Goal: Transaction & Acquisition: Obtain resource

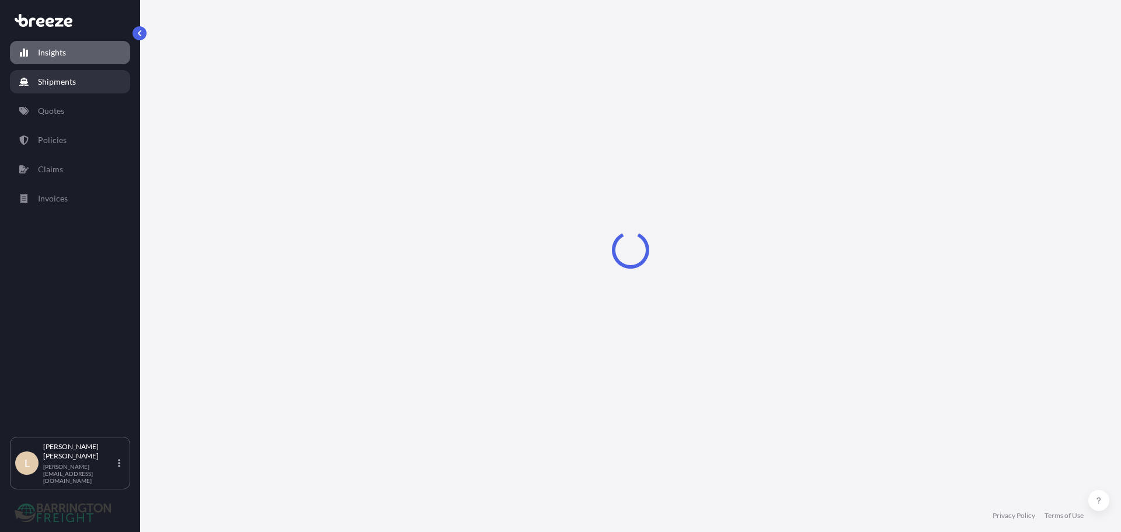
select select "2025"
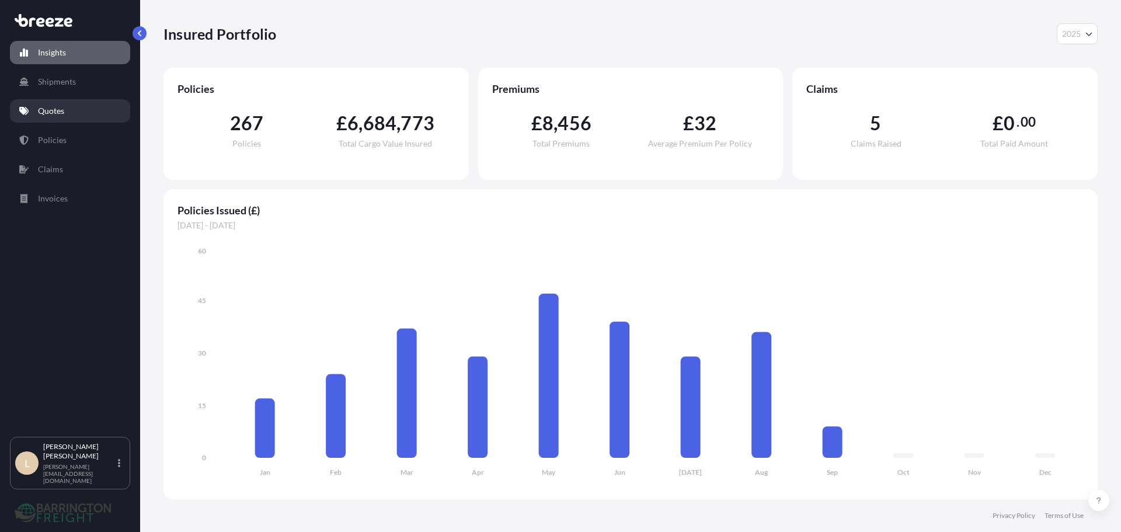
click at [72, 105] on link "Quotes" at bounding box center [70, 110] width 120 height 23
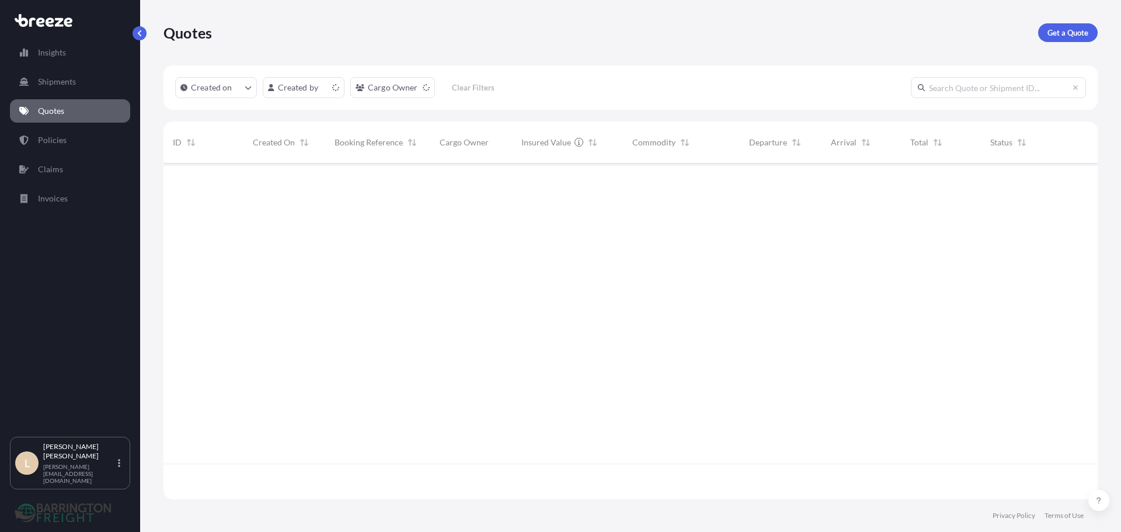
scroll to position [333, 925]
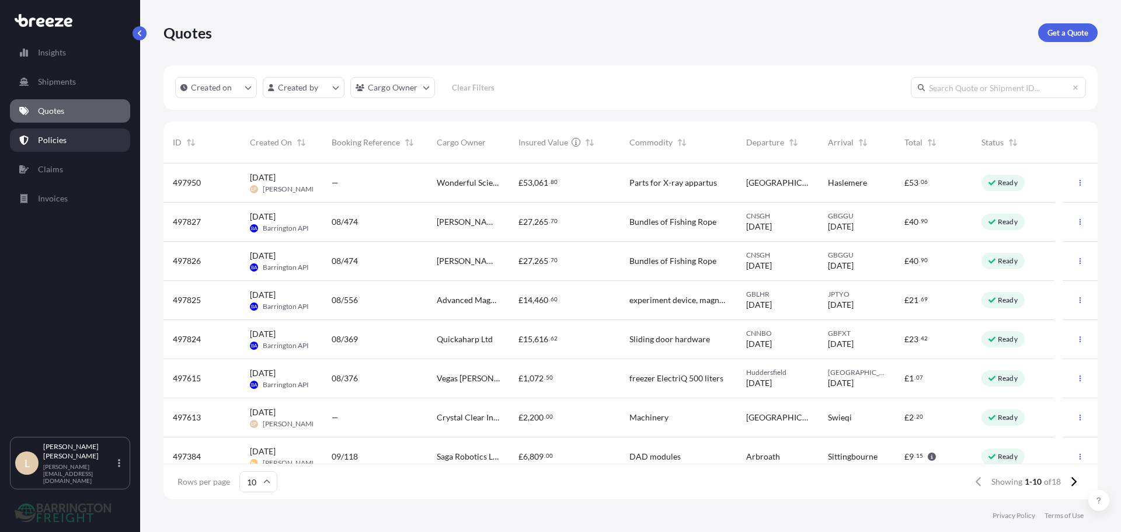
click at [30, 145] on link "Policies" at bounding box center [70, 139] width 120 height 23
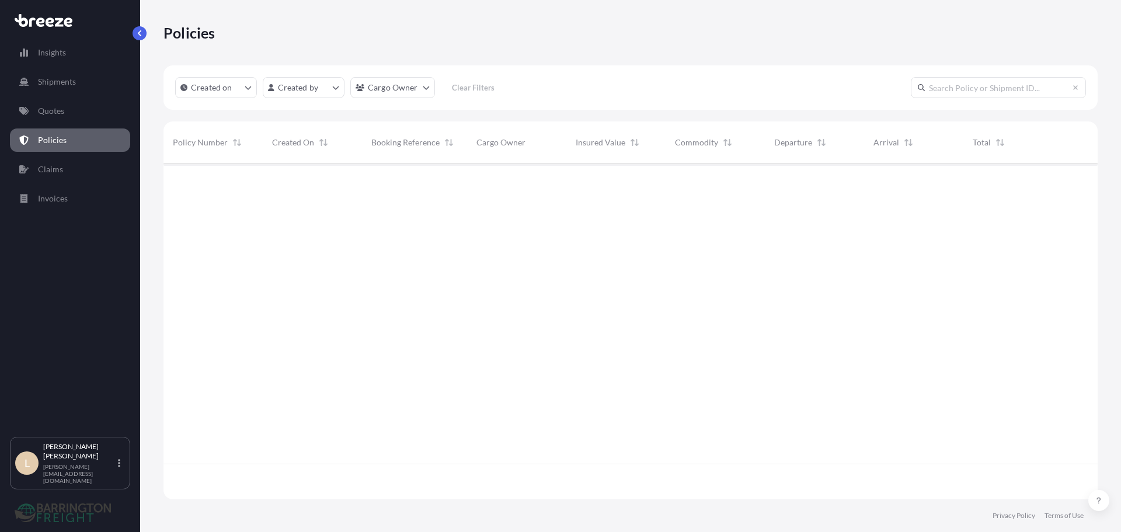
scroll to position [333, 925]
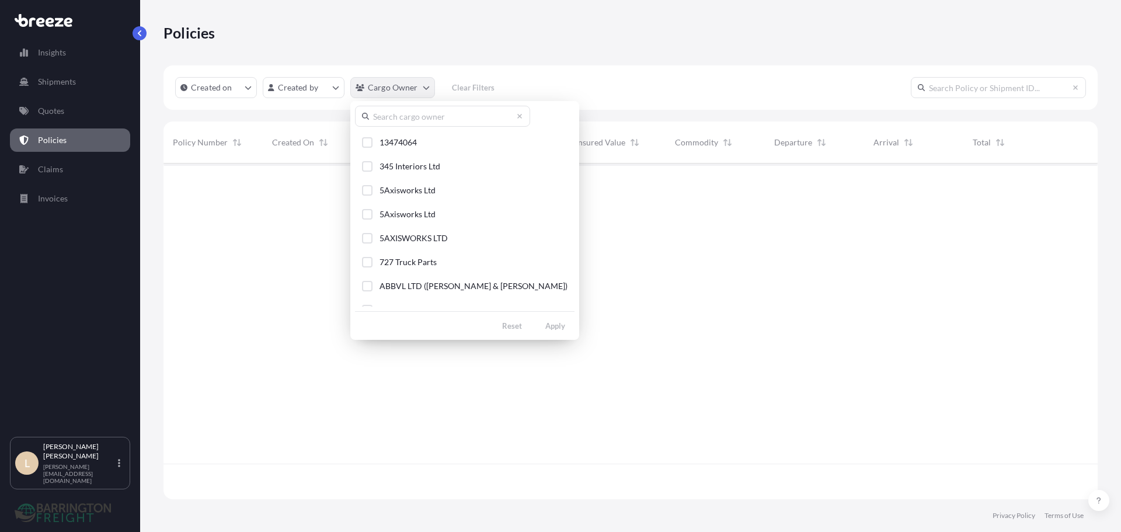
click at [394, 89] on html "Insights Shipments Quotes Policies Claims Invoices L Lee Pottle lee@barringtonf…" at bounding box center [560, 266] width 1121 height 532
click at [412, 121] on input "text" at bounding box center [442, 116] width 175 height 21
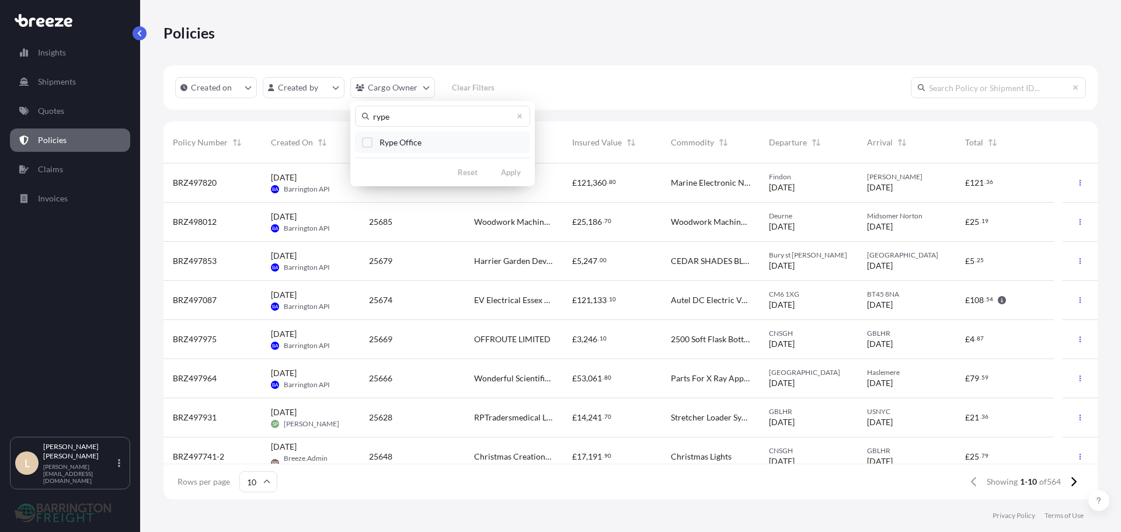
type input "rype"
click at [387, 145] on span "Rype Office" at bounding box center [401, 143] width 42 height 12
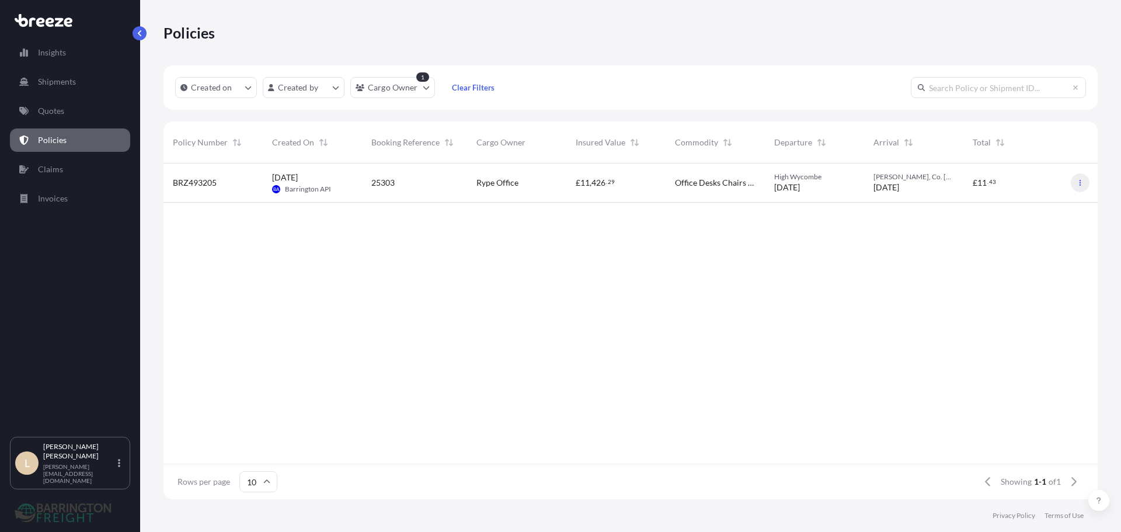
click at [1081, 184] on icon "button" at bounding box center [1080, 182] width 7 height 7
click at [1044, 178] on link "Duplicate quote" at bounding box center [1019, 185] width 107 height 19
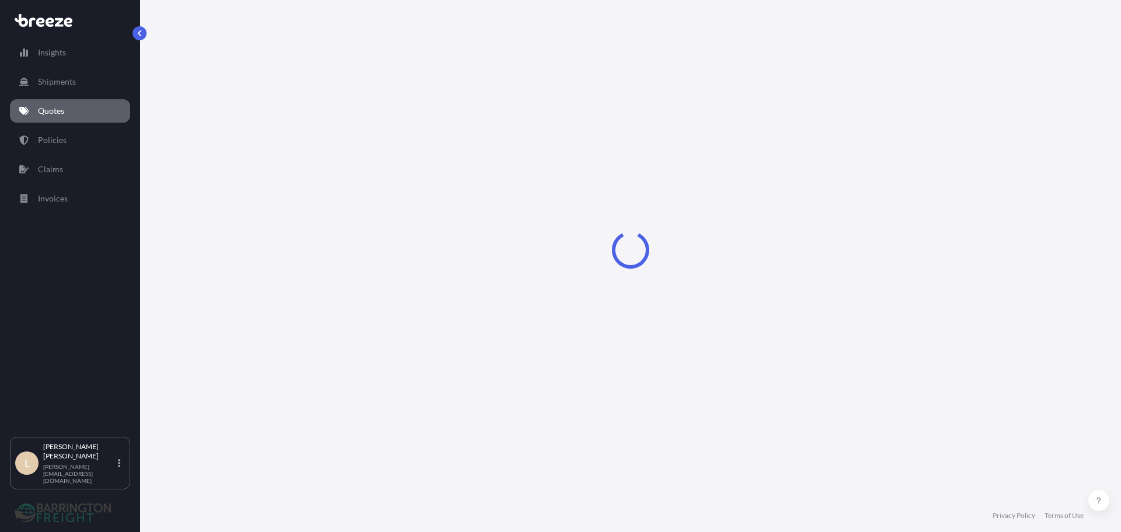
select select "Road"
select select "2"
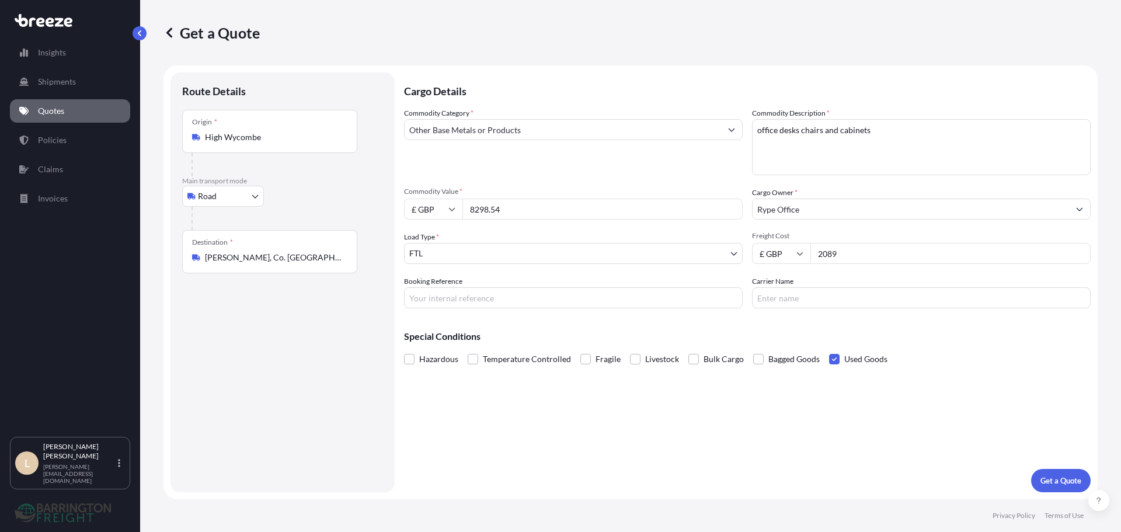
drag, startPoint x: 852, startPoint y: 252, endPoint x: 786, endPoint y: 240, distance: 67.1
click at [786, 240] on div "Freight Cost £ GBP 2089" at bounding box center [921, 247] width 339 height 33
type input "2339"
click at [890, 236] on span "Freight Cost" at bounding box center [921, 235] width 339 height 9
click at [890, 243] on input "2339" at bounding box center [950, 253] width 280 height 21
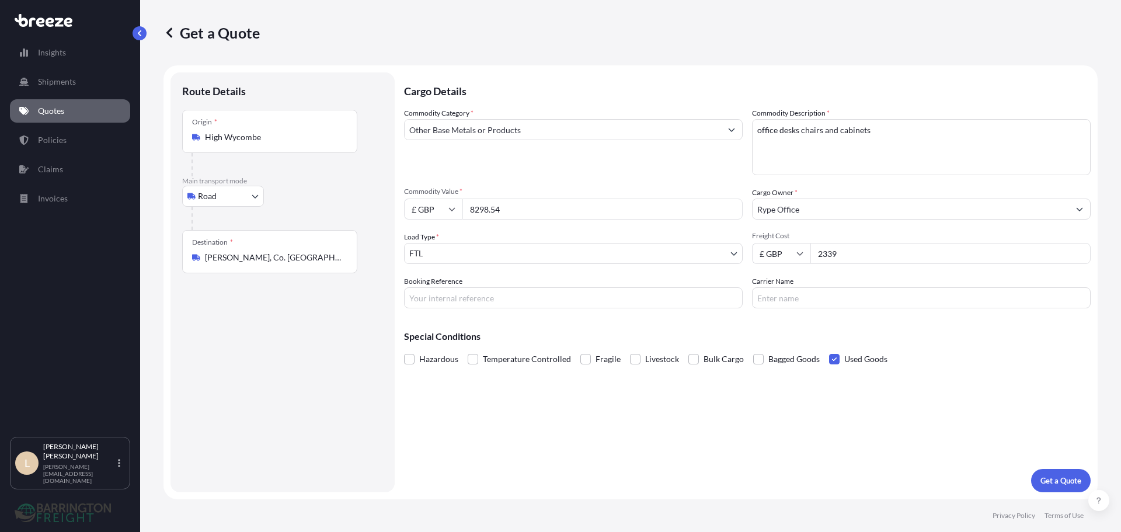
drag, startPoint x: 521, startPoint y: 215, endPoint x: 413, endPoint y: 205, distance: 109.1
click at [413, 205] on div "£ GBP 8298.54" at bounding box center [573, 209] width 339 height 21
type input "22827"
click at [455, 167] on div "Commodity Category * Other Base Metals or Products" at bounding box center [573, 141] width 339 height 68
click at [510, 307] on input "Booking Reference" at bounding box center [573, 297] width 339 height 21
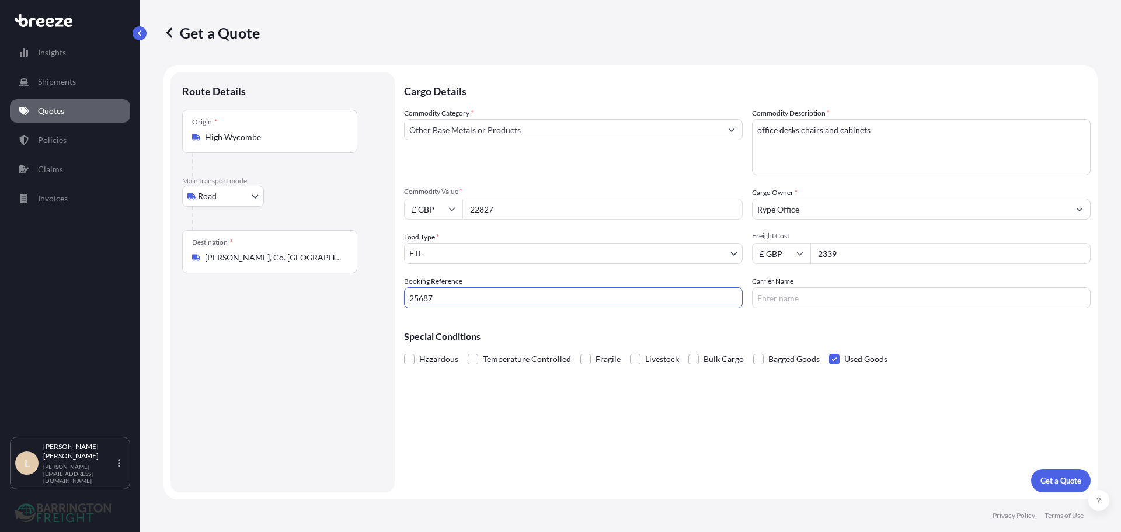
type input "25687"
drag, startPoint x: 600, startPoint y: 400, endPoint x: 600, endPoint y: 370, distance: 29.8
click at [600, 401] on div "Cargo Details Commodity Category * Other Base Metals or Products Commodity Desc…" at bounding box center [747, 282] width 687 height 420
click at [1050, 479] on p "Get a Quote" at bounding box center [1060, 481] width 41 height 12
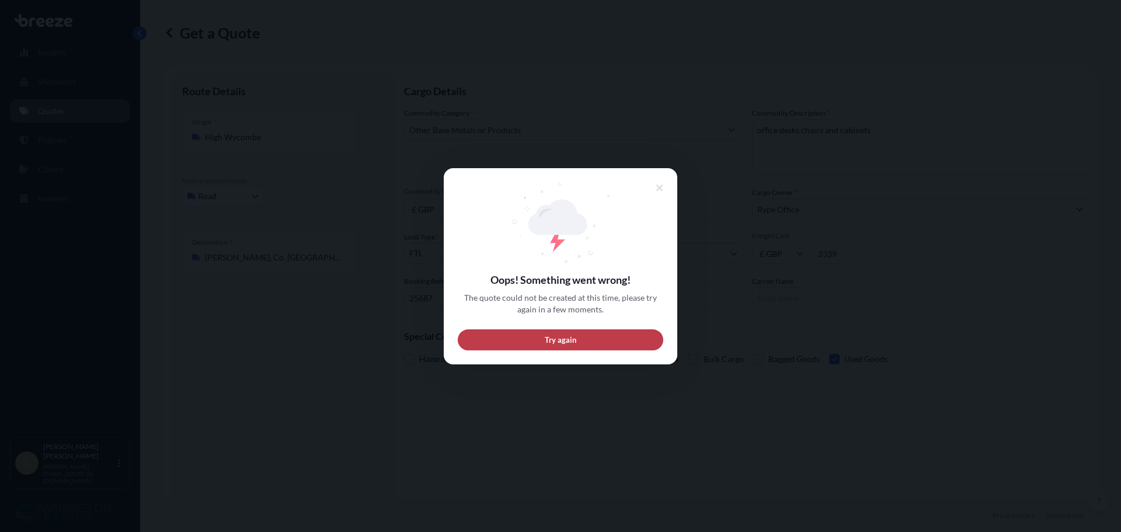
click at [594, 340] on button "Try again" at bounding box center [561, 339] width 206 height 21
click at [565, 333] on button "Try again" at bounding box center [561, 339] width 206 height 21
click at [655, 186] on button at bounding box center [660, 187] width 22 height 21
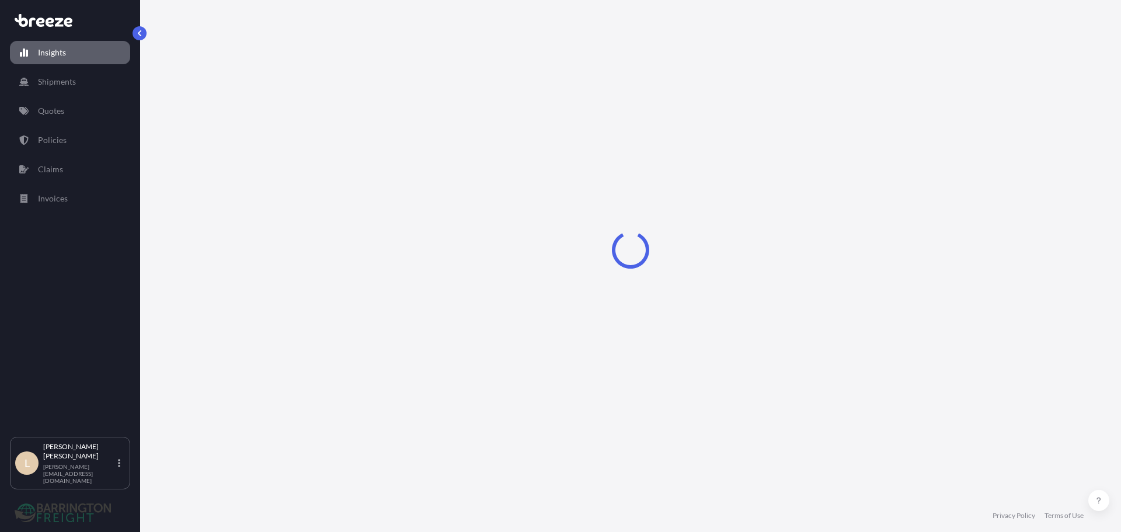
select select "2025"
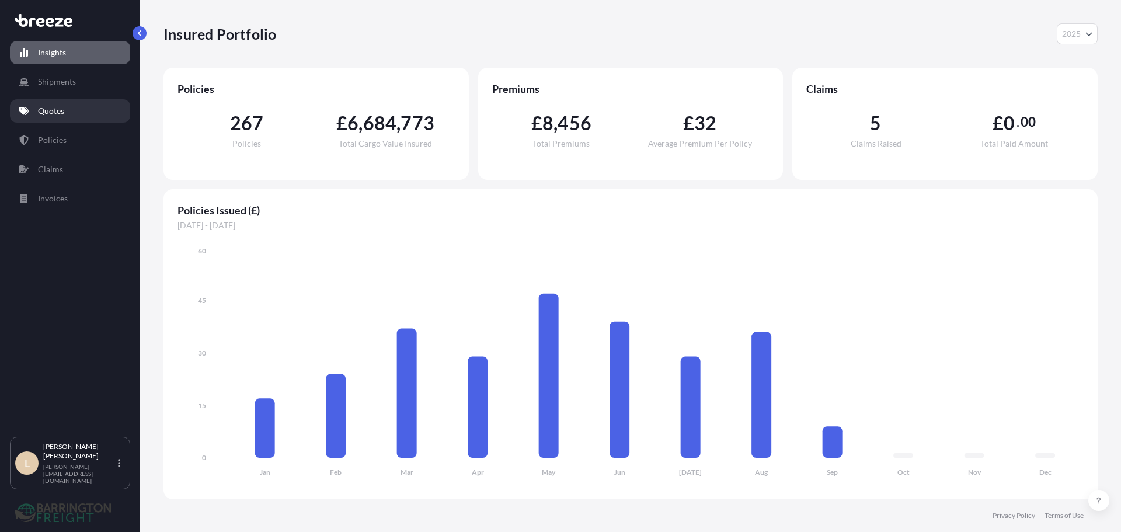
click at [48, 110] on p "Quotes" at bounding box center [51, 111] width 26 height 12
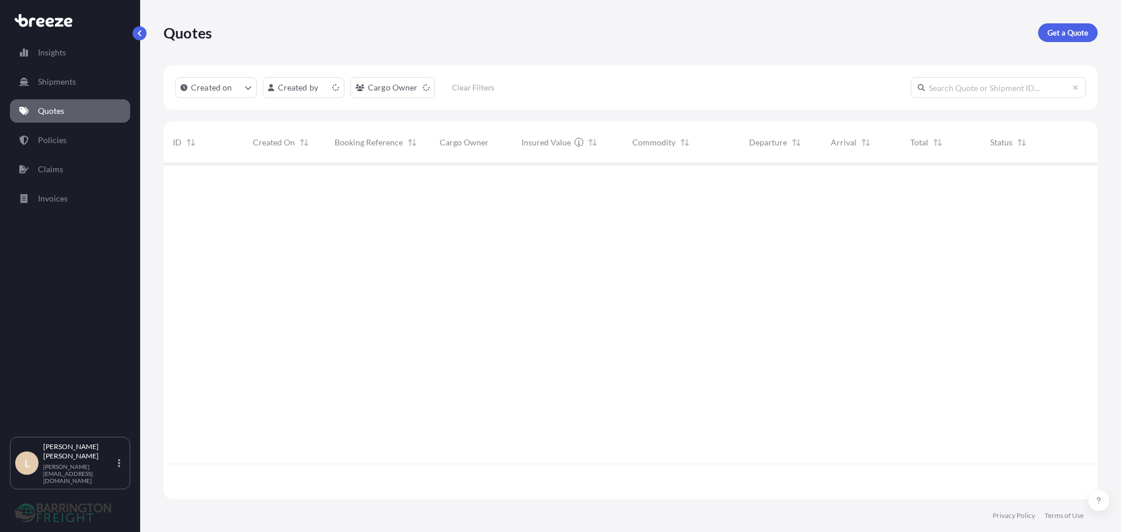
scroll to position [333, 925]
click at [1050, 32] on p "Get a Quote" at bounding box center [1067, 33] width 41 height 12
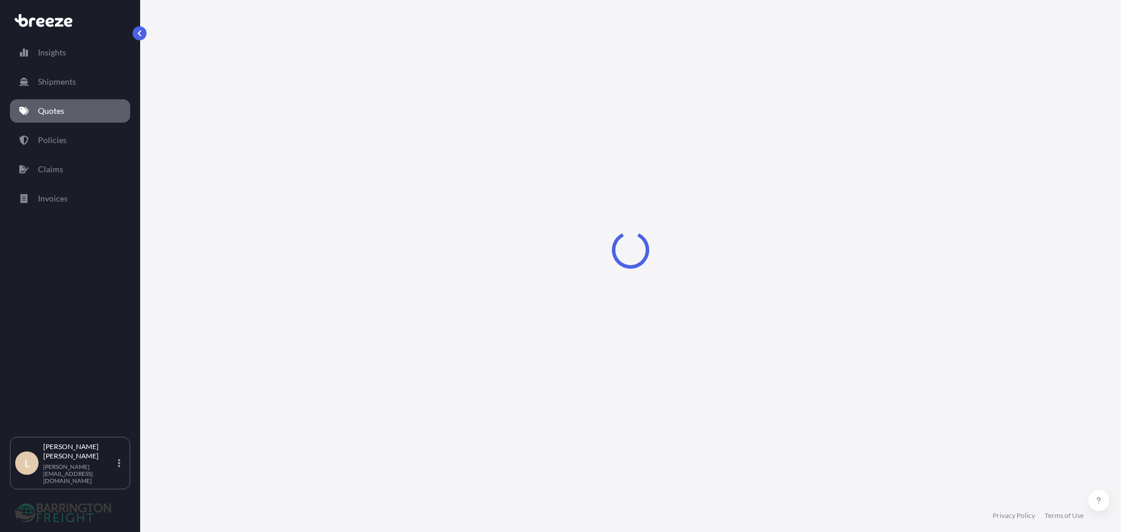
select select "Sea"
select select "1"
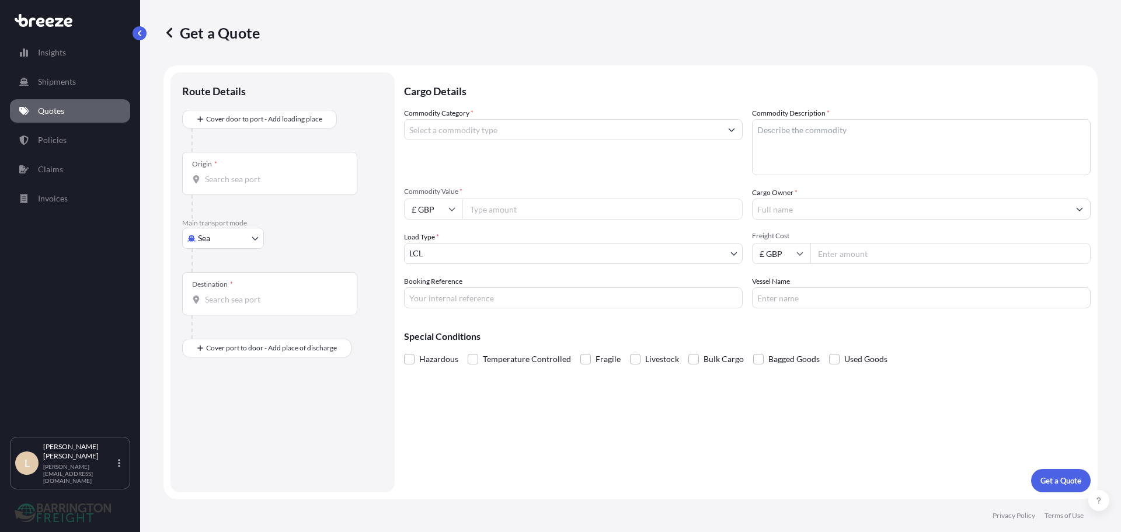
click at [256, 166] on div "Origin *" at bounding box center [269, 173] width 175 height 43
click at [256, 173] on input "Origin *" at bounding box center [274, 179] width 138 height 12
click at [254, 180] on input "HP12 4HJ" at bounding box center [274, 179] width 138 height 12
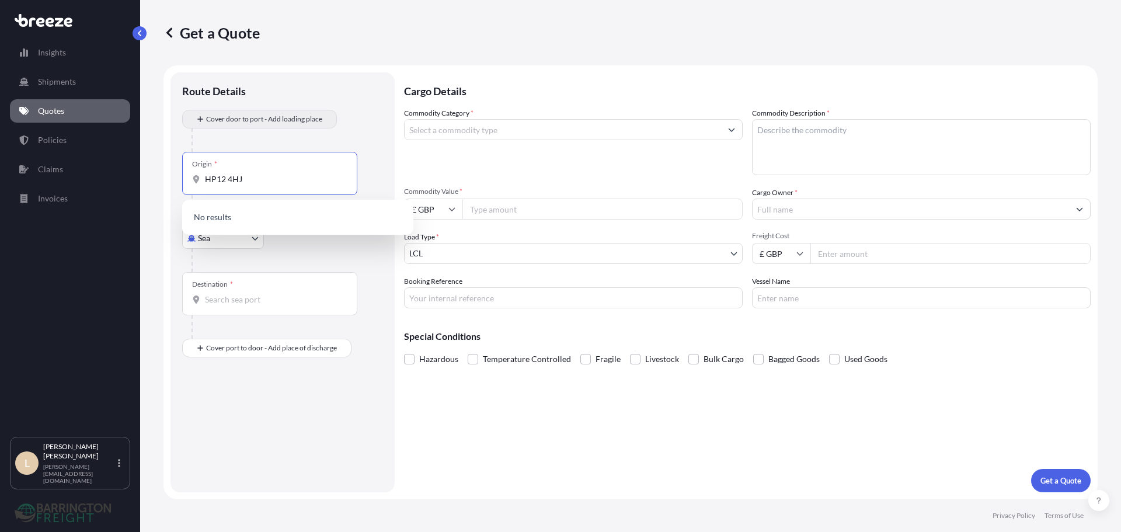
click at [224, 133] on div at bounding box center [288, 139] width 192 height 23
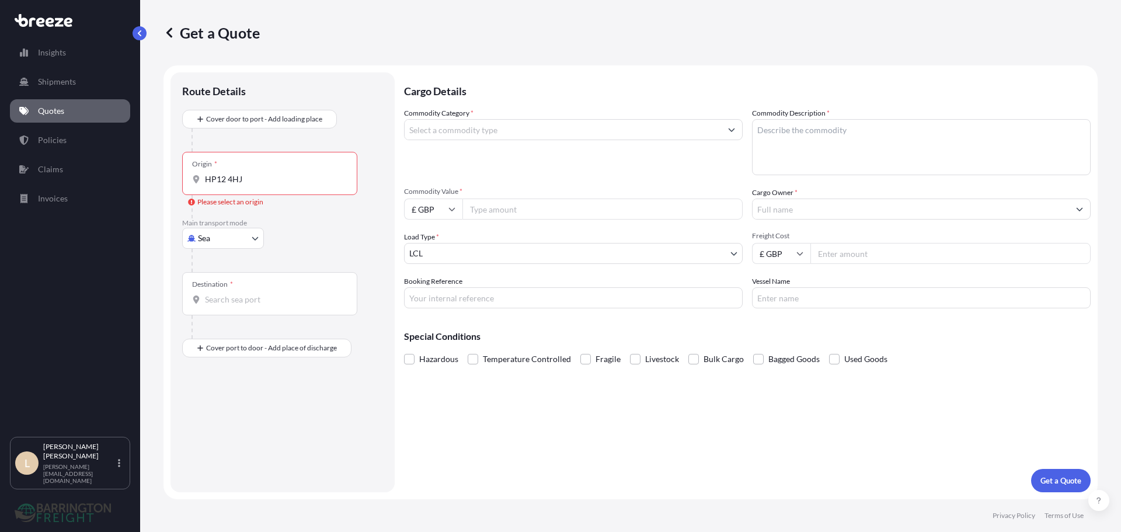
click at [259, 179] on input "HP12 4HJ" at bounding box center [274, 179] width 138 height 12
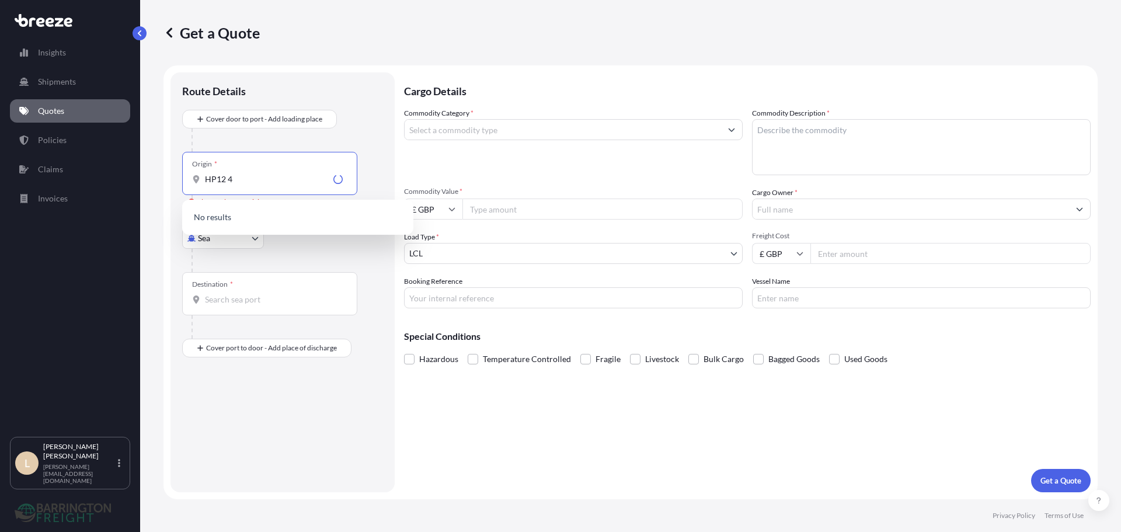
type input "HP12"
drag, startPoint x: 259, startPoint y: 179, endPoint x: 121, endPoint y: 166, distance: 138.3
click at [121, 166] on div "Insights Shipments Quotes Policies Claims Invoices L Lee Pottle lee@barringtonf…" at bounding box center [560, 266] width 1121 height 532
click at [209, 154] on div "Origin *" at bounding box center [269, 173] width 175 height 43
click at [209, 173] on input "Origin * Please select an origin" at bounding box center [274, 179] width 138 height 12
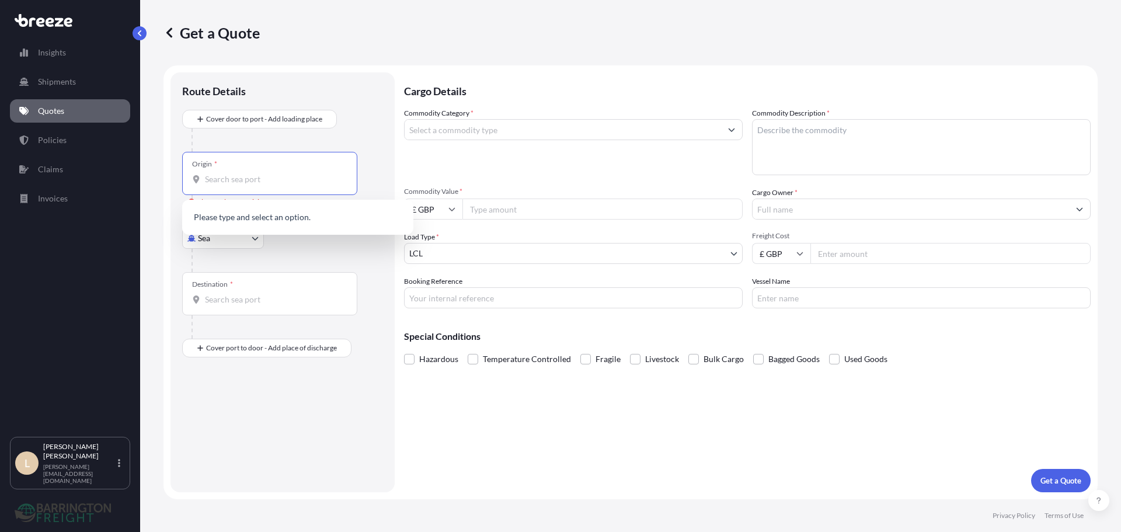
click at [221, 238] on body "0 options available. 0 options available. Insights Shipments Quotes Policies Cl…" at bounding box center [560, 266] width 1121 height 532
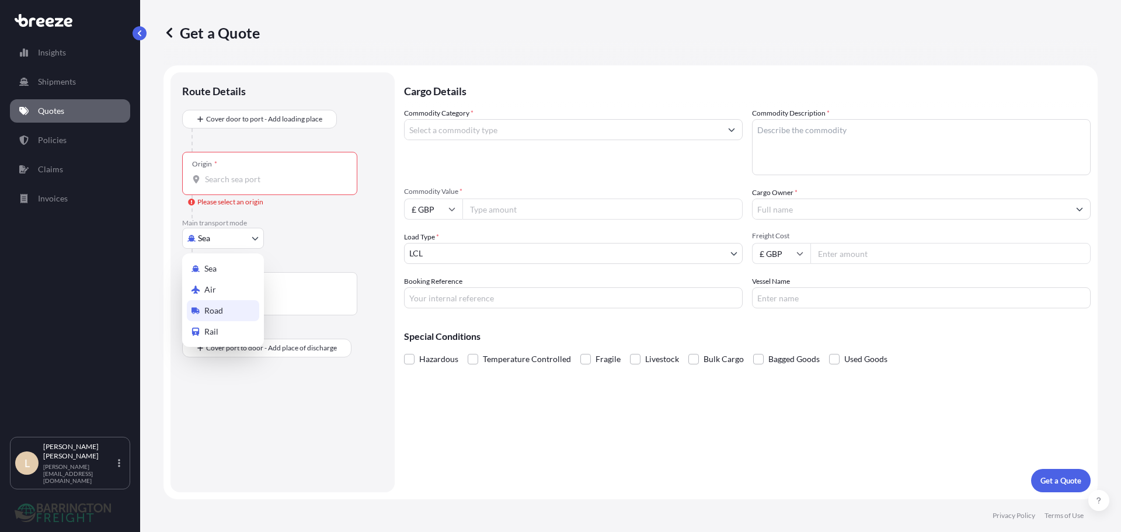
click at [232, 301] on div "Road" at bounding box center [223, 310] width 72 height 21
select select "Road"
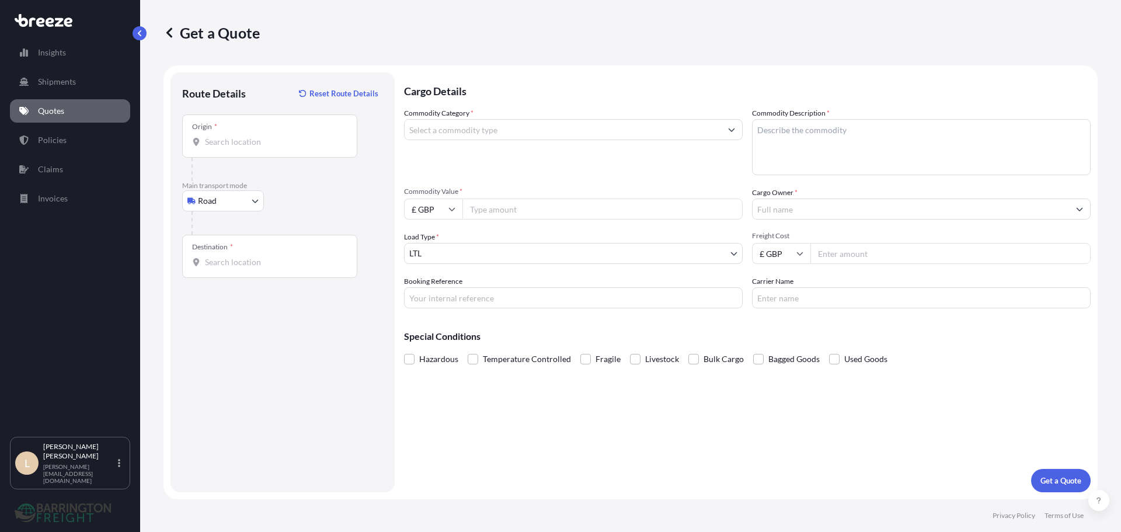
drag, startPoint x: 293, startPoint y: 203, endPoint x: 252, endPoint y: 137, distance: 77.6
click at [293, 202] on div "Road Sea Air Road Rail" at bounding box center [282, 200] width 201 height 21
click at [252, 137] on input "Origin *" at bounding box center [274, 142] width 138 height 12
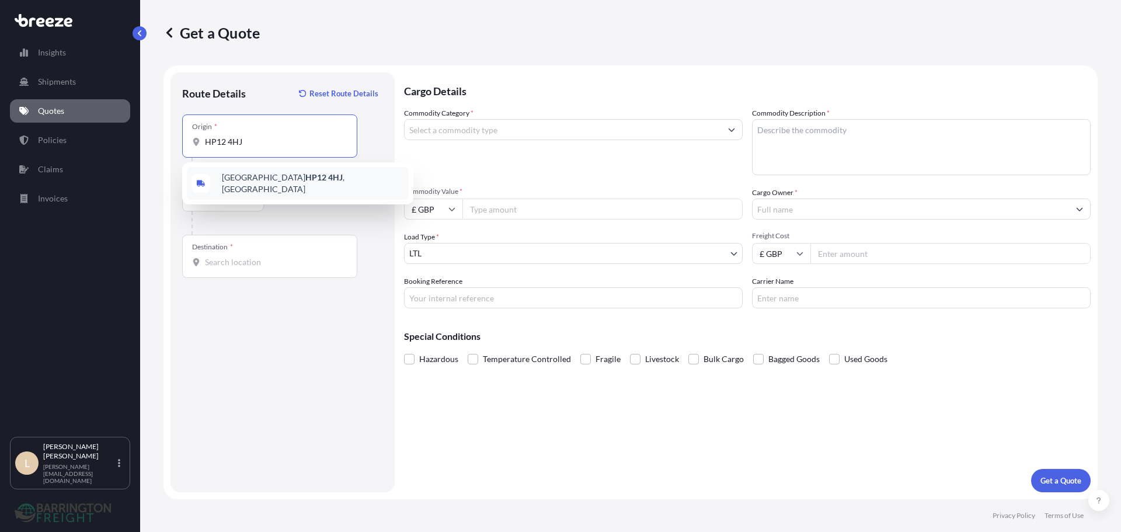
click at [262, 175] on span "Hillbottom Road, High Wycombe HP12 4HJ , UK" at bounding box center [313, 183] width 182 height 23
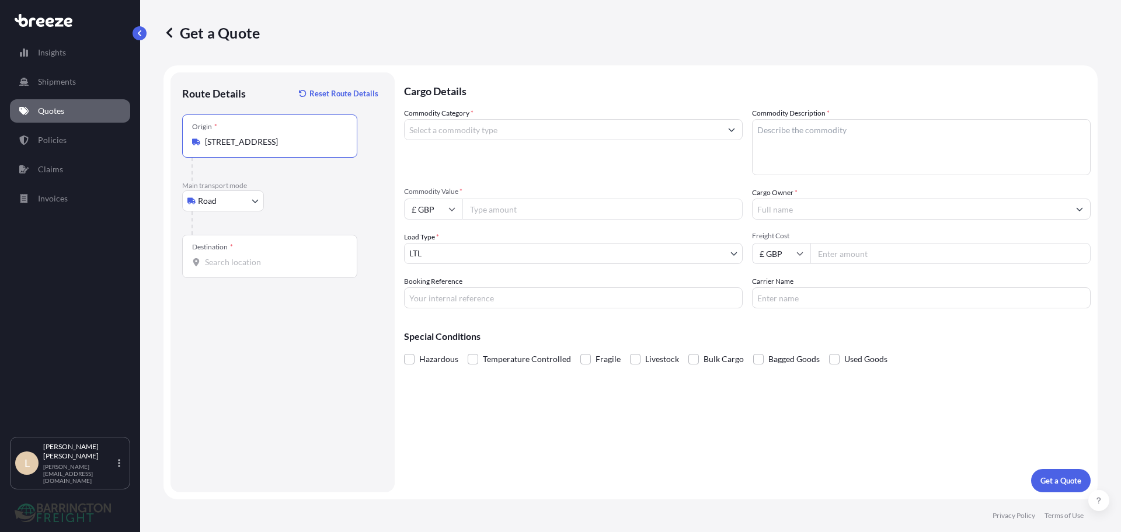
type input "Hillbottom Road, High Wycombe HP12 4HJ, UK"
click at [222, 258] on input "Destination *" at bounding box center [274, 262] width 138 height 12
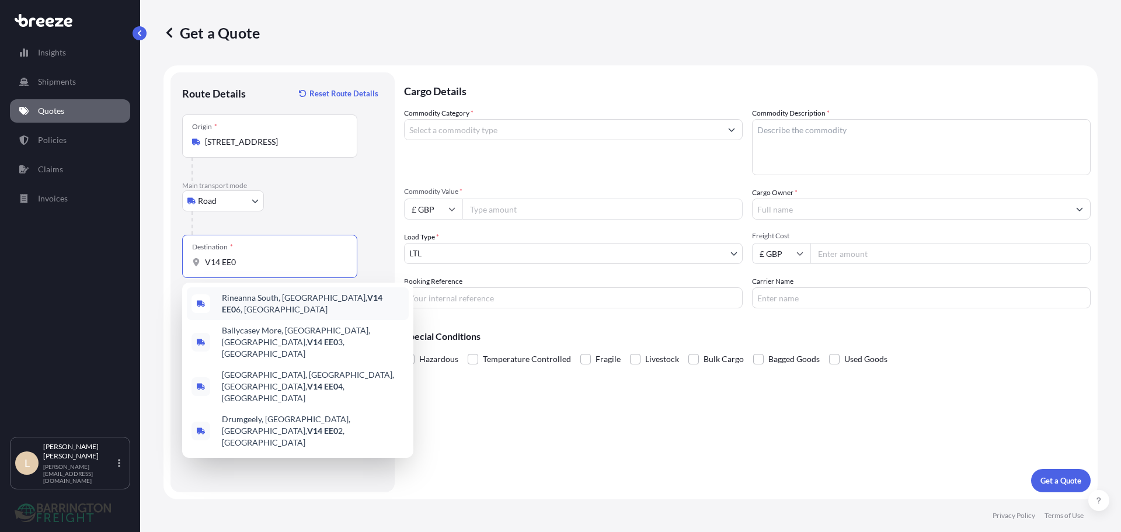
click at [325, 298] on span "Rineanna South, County Clare, V14 EE0 6, Ireland" at bounding box center [313, 303] width 182 height 23
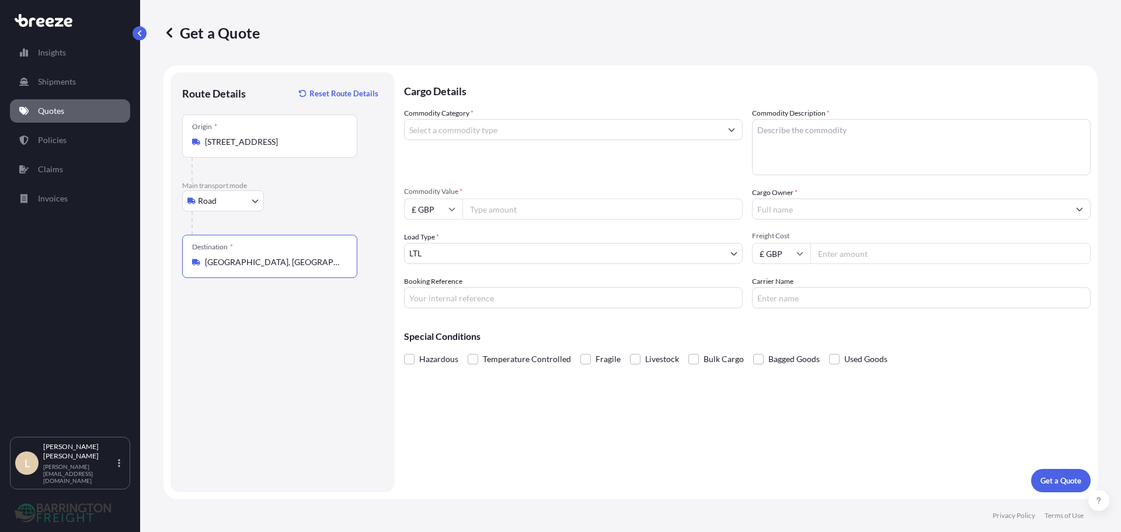
type input "Rineanna South, County Clare, V14 EE06, Ireland"
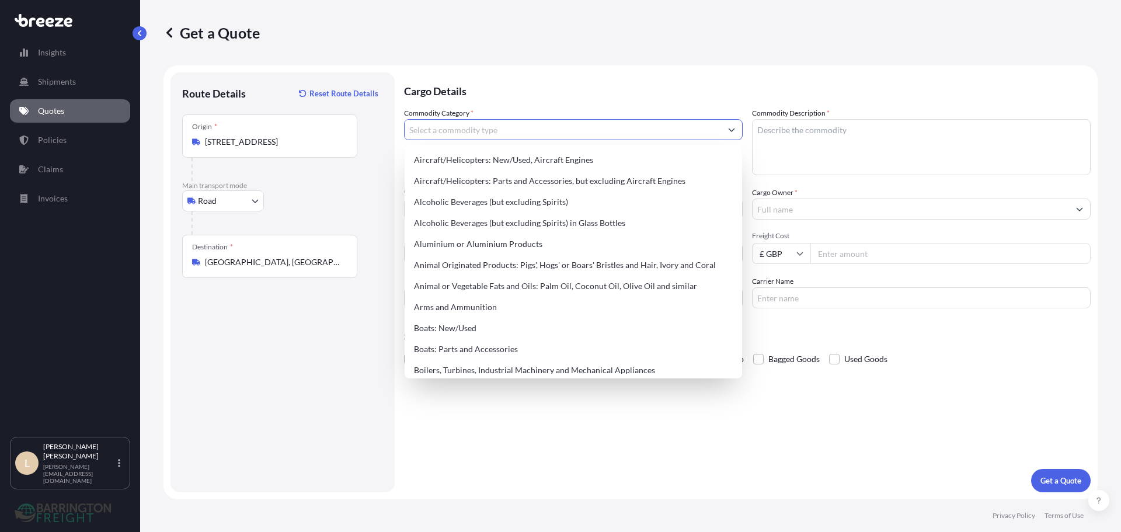
click at [464, 131] on input "Commodity Category *" at bounding box center [563, 129] width 316 height 21
click at [460, 130] on input "Commodity Category *" at bounding box center [563, 129] width 316 height 21
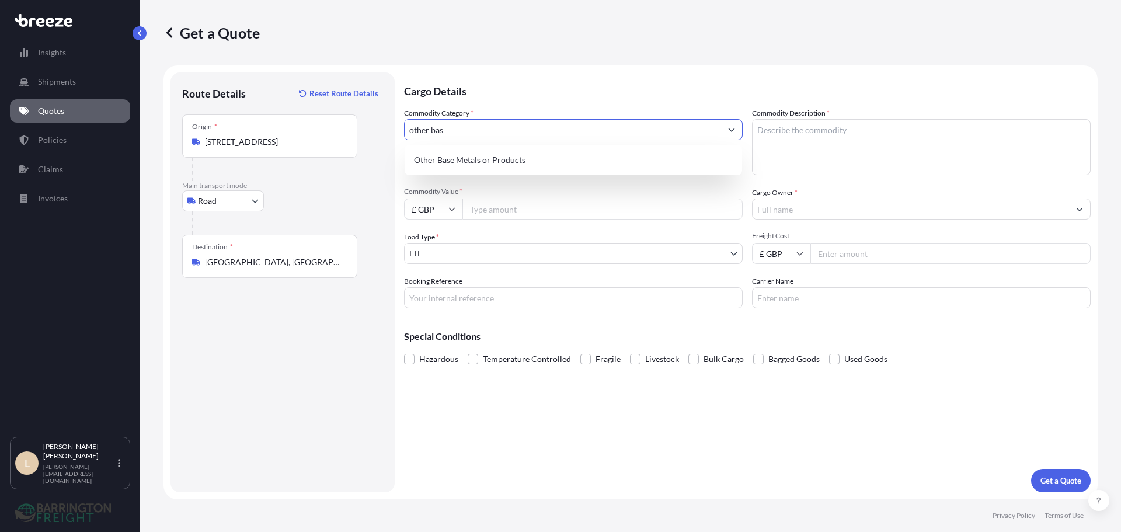
click at [503, 169] on div "Other Base Metals or Products" at bounding box center [573, 159] width 328 height 21
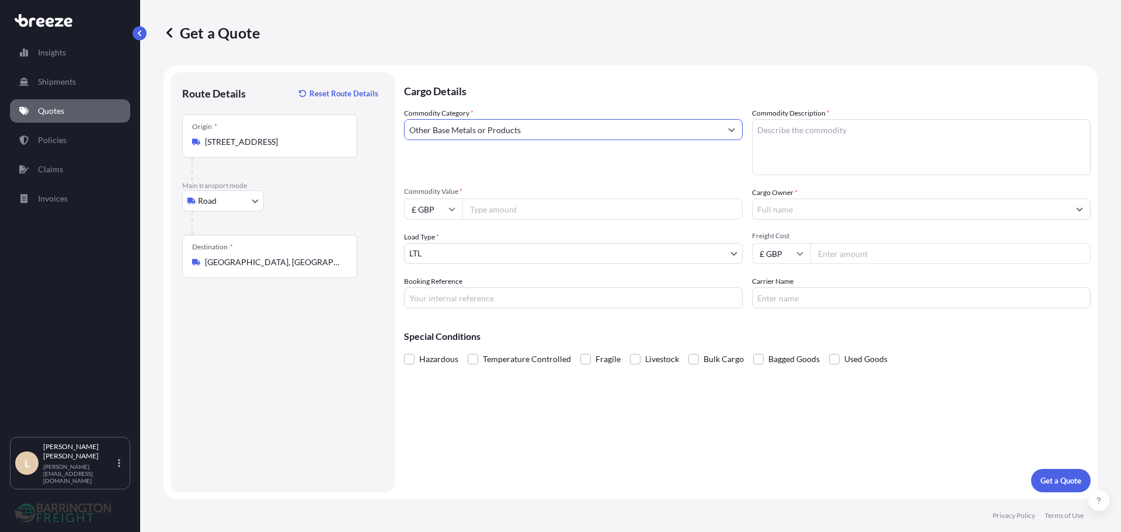
type input "Other Base Metals or Products"
click at [503, 169] on div "Commodity Category * Other Base Metals or Products" at bounding box center [573, 141] width 339 height 68
click at [826, 130] on textarea "Commodity Description *" at bounding box center [921, 147] width 339 height 56
type textarea "Office desk chairs and cabinets"
click at [879, 80] on p "Cargo Details" at bounding box center [747, 89] width 687 height 35
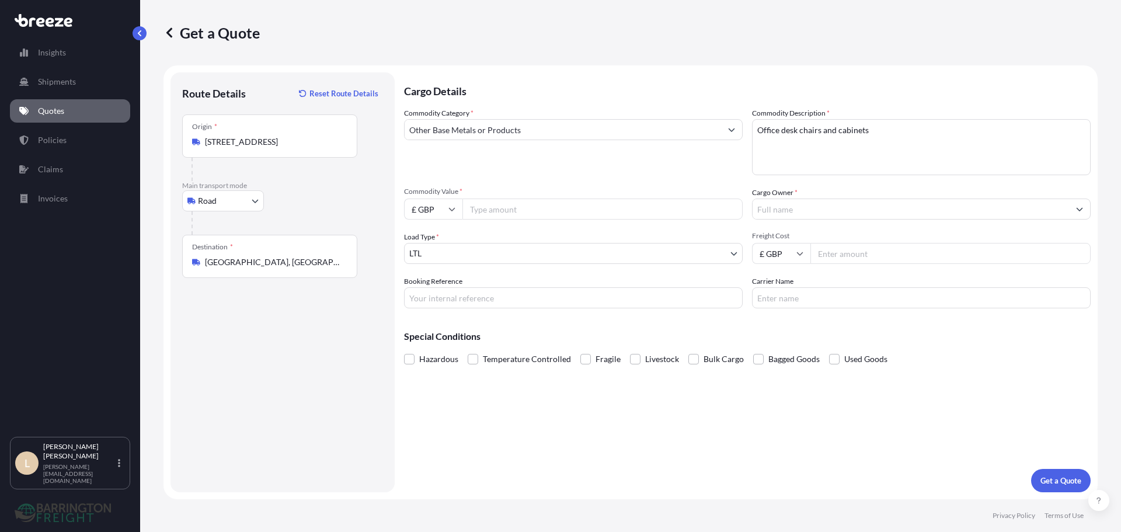
click at [796, 210] on input "Cargo Owner *" at bounding box center [911, 209] width 316 height 21
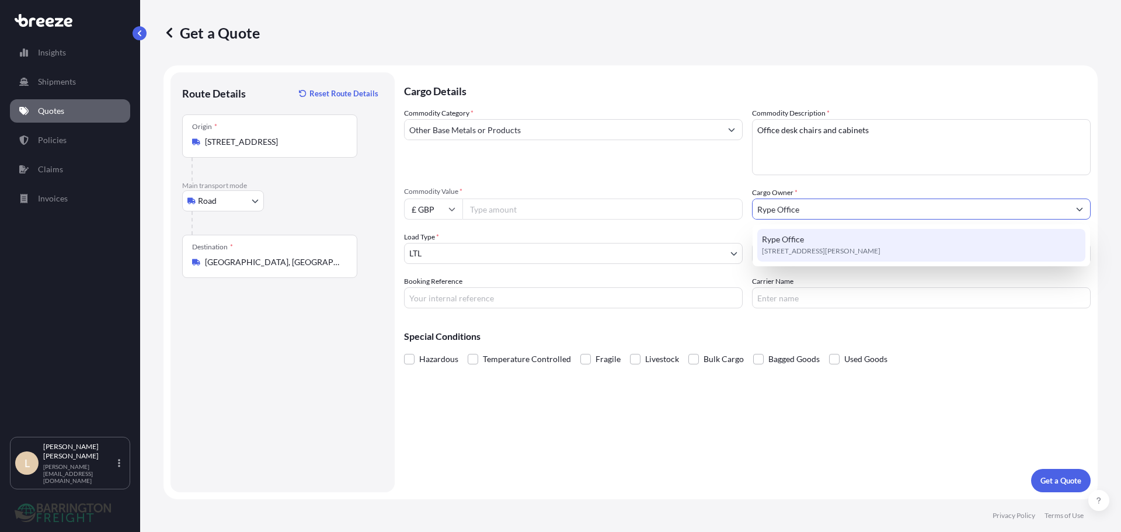
click at [801, 236] on span "Rype Office" at bounding box center [783, 240] width 42 height 12
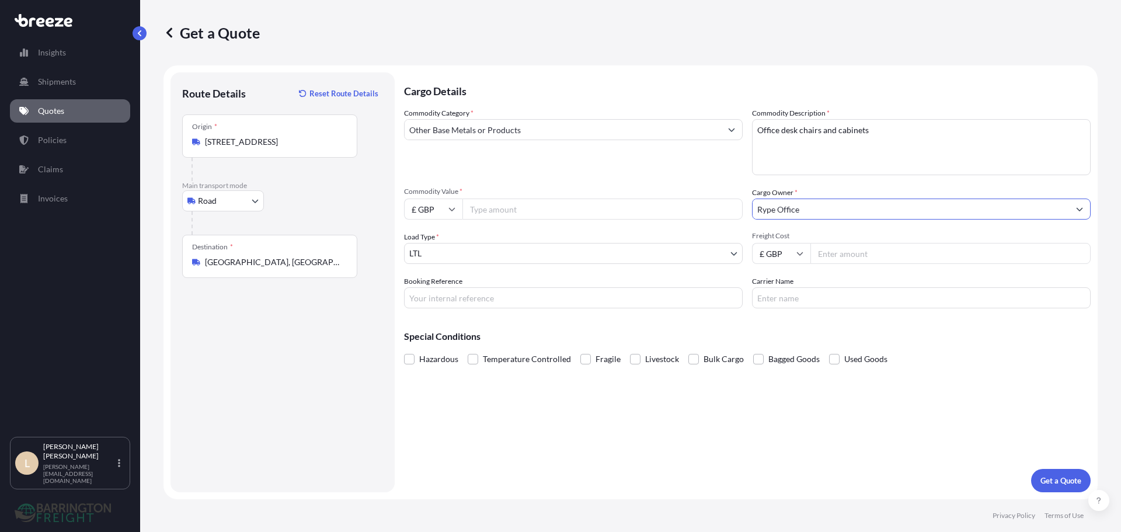
type input "Rype Office"
click at [852, 260] on input "Freight Cost" at bounding box center [950, 253] width 280 height 21
click at [784, 241] on div "Freight Cost £ GBP 1" at bounding box center [921, 247] width 339 height 33
type input "2339"
click at [502, 214] on input "Commodity Value *" at bounding box center [602, 209] width 280 height 21
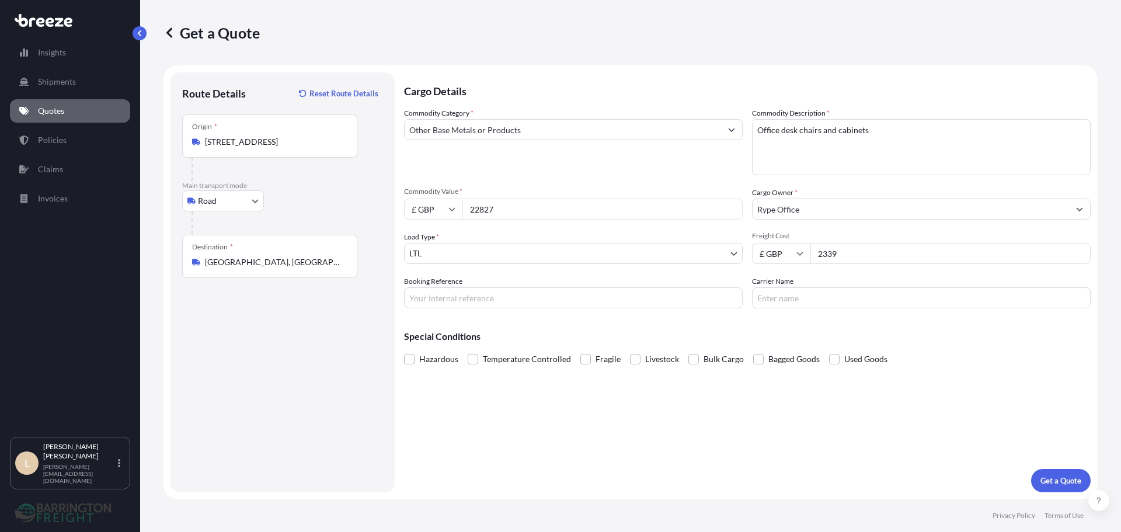
type input "22827"
click at [493, 175] on div "Commodity Category * Other Base Metals or Products" at bounding box center [573, 141] width 339 height 68
click at [486, 246] on body "Insights Shipments Quotes Policies Claims Invoices L Lee Pottle lee@barringtonf…" at bounding box center [560, 266] width 1121 height 532
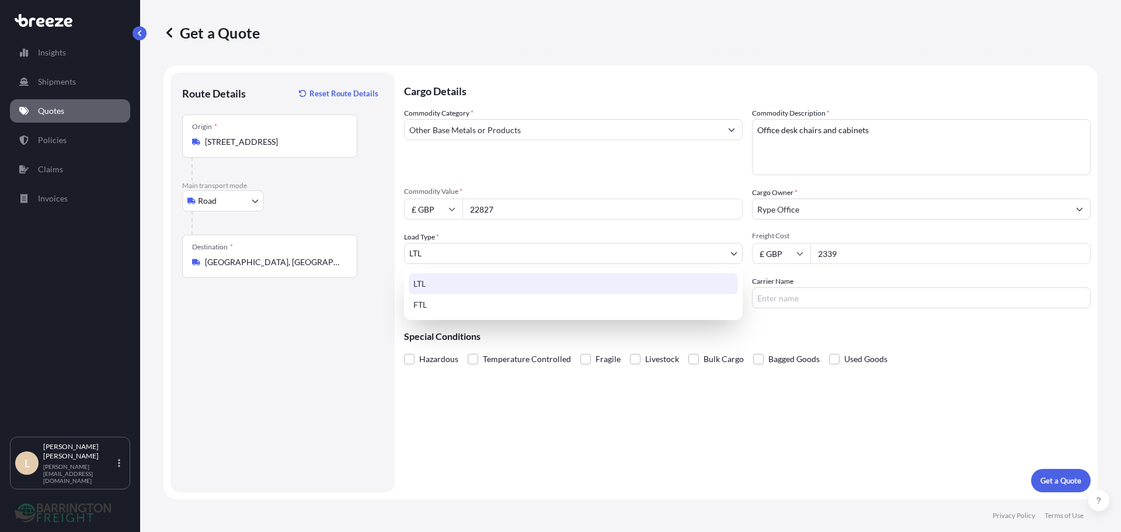
click at [457, 301] on div "FTL" at bounding box center [573, 304] width 329 height 21
select select "2"
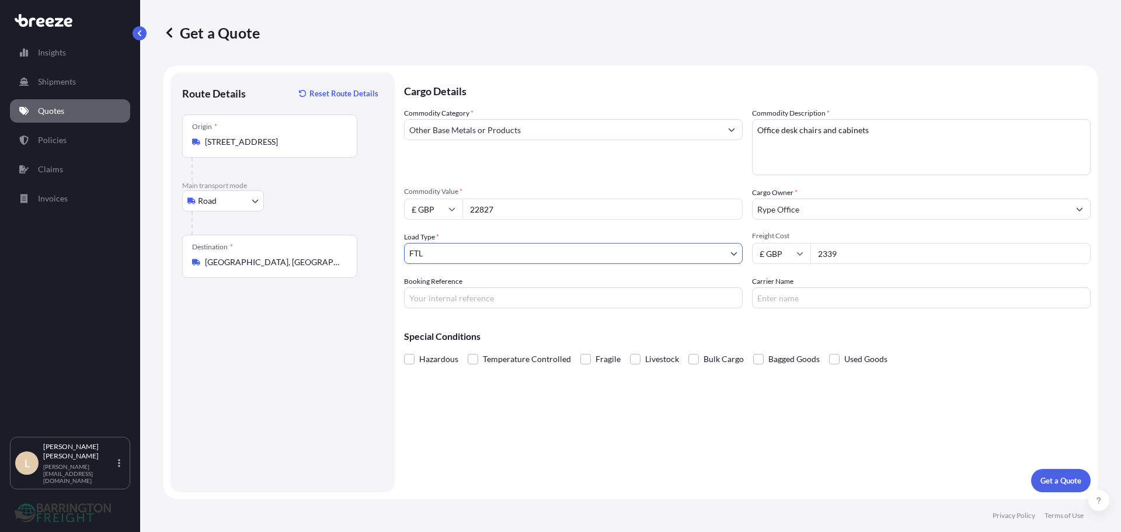
drag, startPoint x: 558, startPoint y: 281, endPoint x: 550, endPoint y: 293, distance: 14.7
click at [557, 281] on div "Booking Reference" at bounding box center [573, 292] width 339 height 33
click at [550, 294] on input "Booking Reference" at bounding box center [573, 297] width 339 height 21
type input "25687"
click at [546, 399] on div "Cargo Details Commodity Category * Other Base Metals or Products Commodity Desc…" at bounding box center [747, 282] width 687 height 420
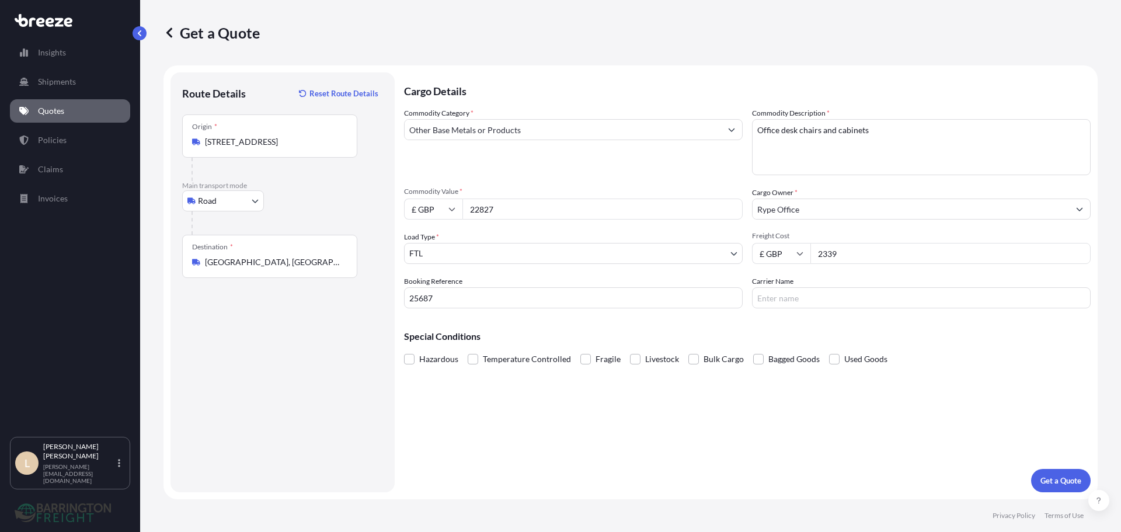
drag, startPoint x: 856, startPoint y: 318, endPoint x: 839, endPoint y: 303, distance: 22.7
click at [842, 305] on div "Cargo Details Commodity Category * Other Base Metals or Products Commodity Desc…" at bounding box center [747, 282] width 687 height 420
click at [837, 302] on input "Carrier Name" at bounding box center [921, 297] width 339 height 21
type input "Barrington Freight"
click at [724, 441] on div "Cargo Details Commodity Category * Other Base Metals or Products Commodity Desc…" at bounding box center [747, 282] width 687 height 420
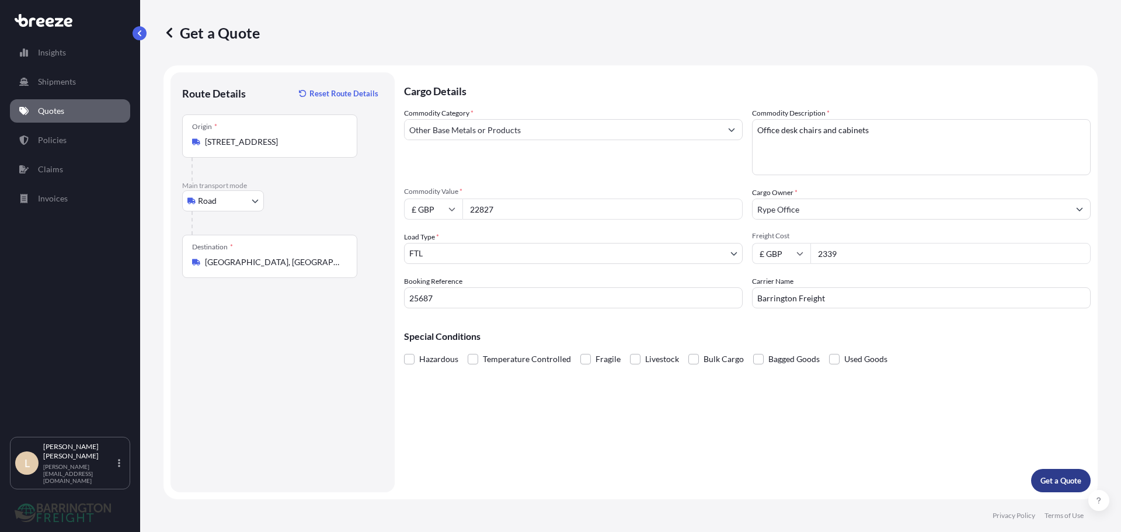
click at [1060, 479] on p "Get a Quote" at bounding box center [1060, 481] width 41 height 12
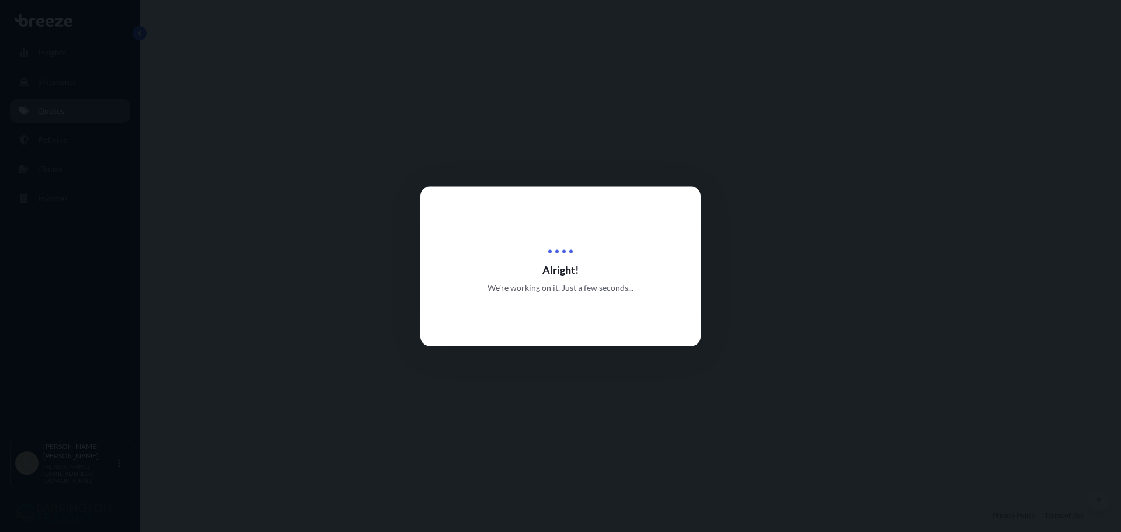
select select "Road"
select select "2"
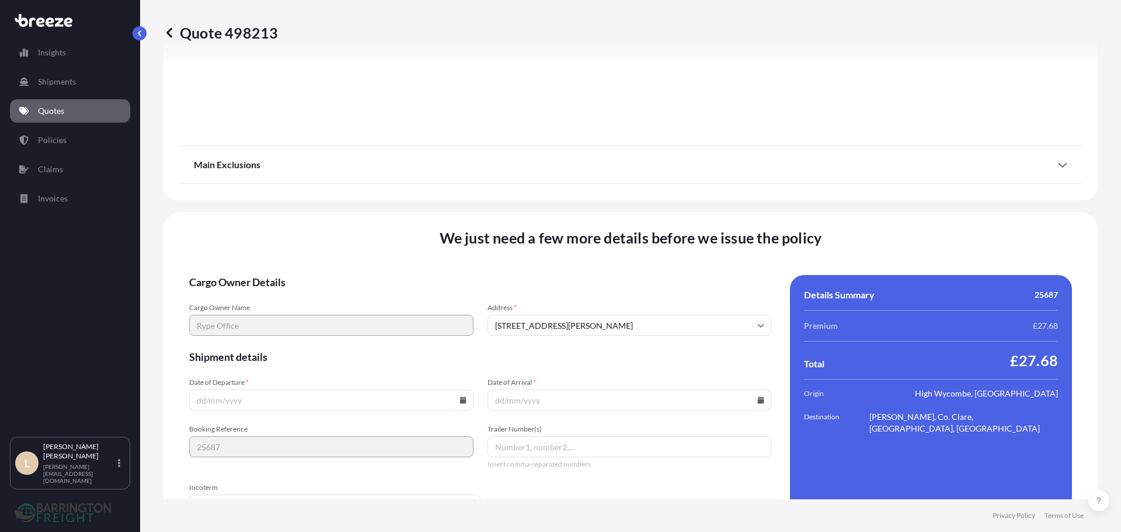
scroll to position [1321, 0]
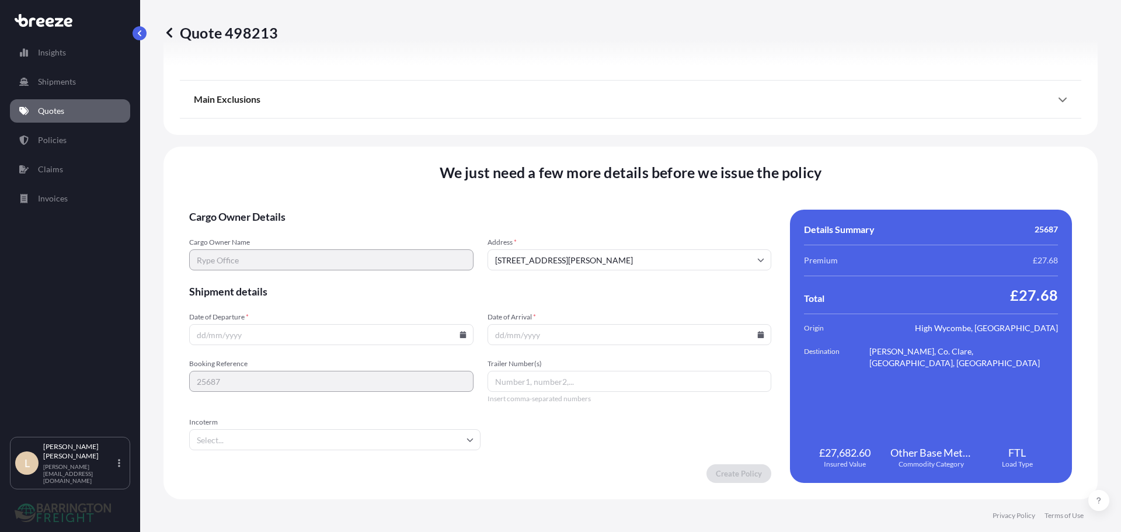
click at [757, 329] on input "Date of Arrival *" at bounding box center [630, 334] width 284 height 21
click at [758, 334] on icon at bounding box center [761, 334] width 6 height 7
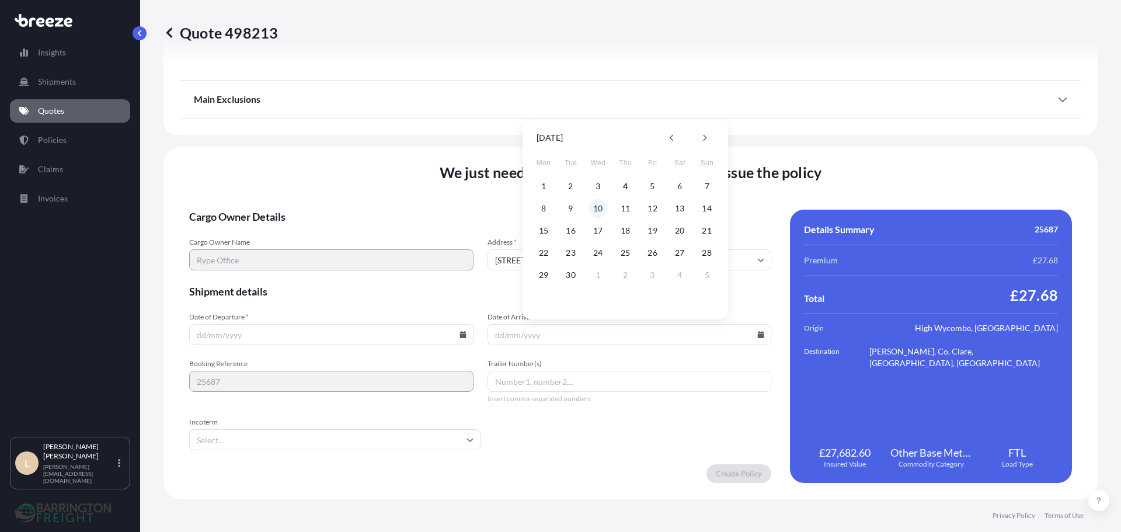
click at [604, 208] on button "10" at bounding box center [598, 208] width 19 height 19
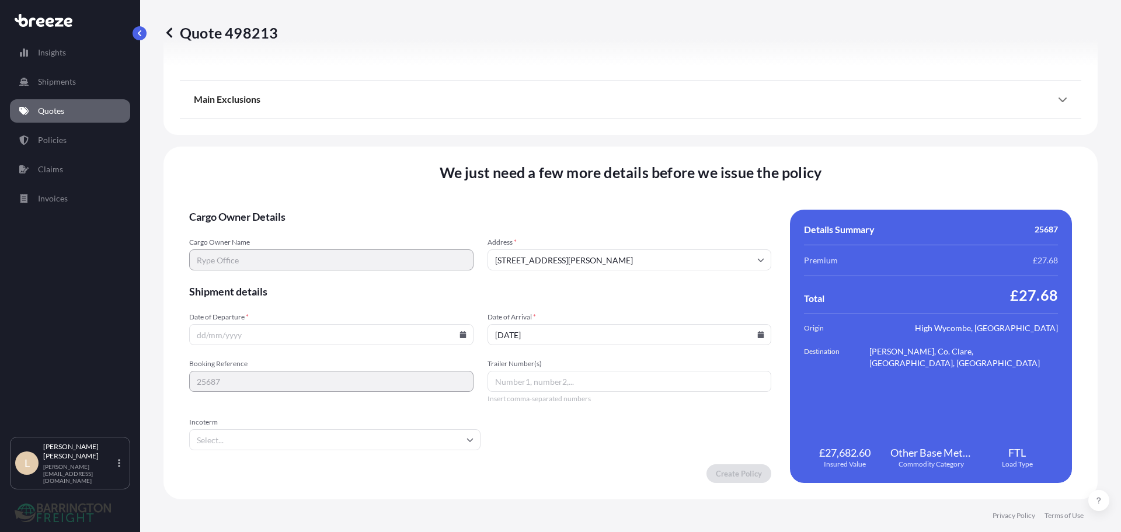
type input "[DATE]"
click at [462, 334] on icon at bounding box center [462, 334] width 6 height 7
click at [314, 207] on div "8 9 10 11 12 13 14" at bounding box center [329, 208] width 187 height 21
click at [310, 207] on button "10" at bounding box center [302, 208] width 19 height 19
type input "[DATE]"
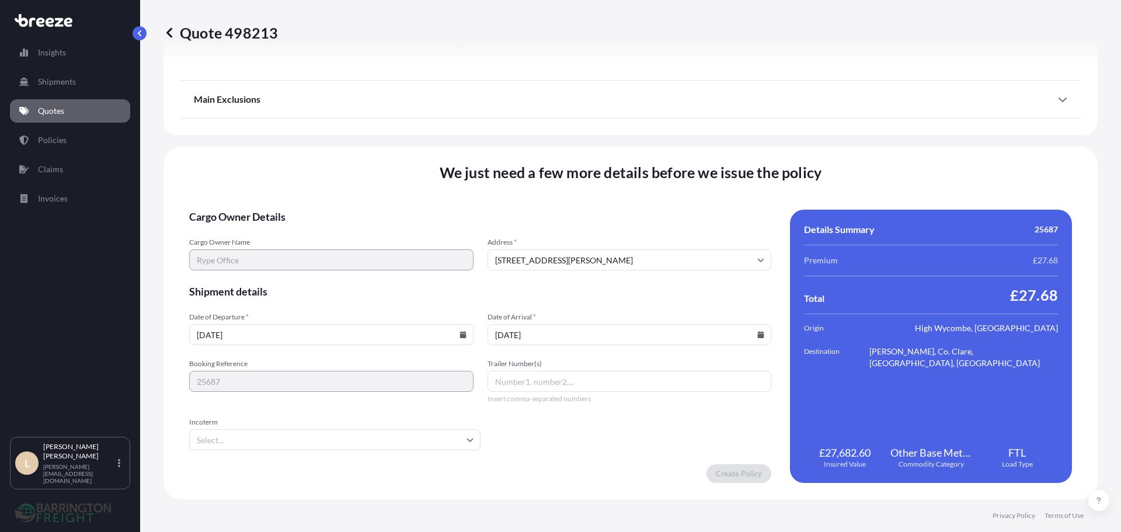
click at [750, 333] on input "[DATE]" at bounding box center [630, 334] width 284 height 21
click at [758, 335] on icon at bounding box center [761, 334] width 6 height 7
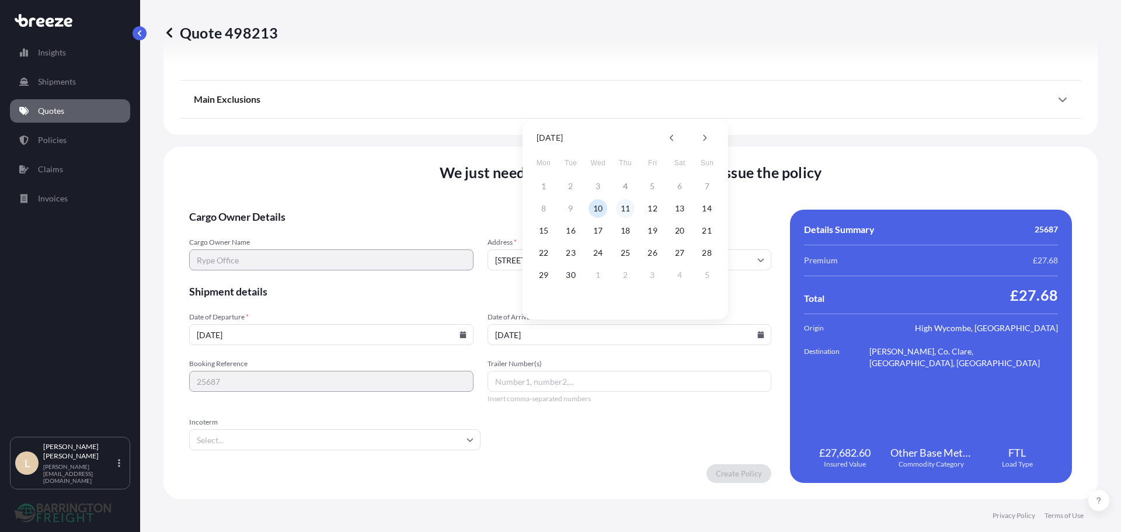
click at [622, 207] on button "11" at bounding box center [625, 208] width 19 height 19
type input "[DATE]"
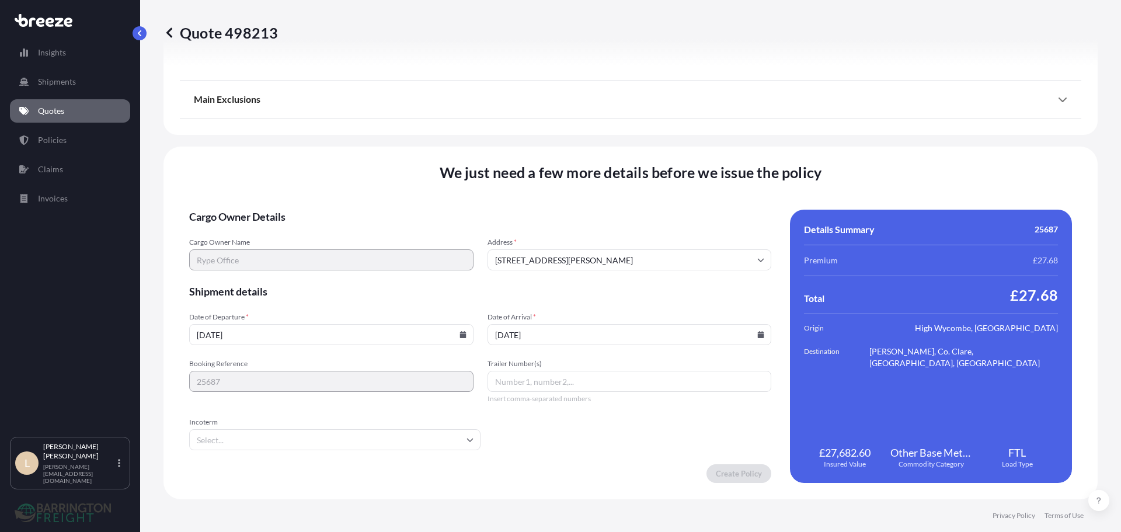
click at [583, 257] on input "Unit A, Berna House, Hillbottom Road, Sands Industrial Estate, High Wycombe, HP…" at bounding box center [630, 259] width 284 height 21
click at [549, 206] on div "We just need a few more details before we issue the policy Cargo Owner Details …" at bounding box center [630, 323] width 934 height 353
click at [555, 252] on input "Unit A, Berna House, Hillbottom Road, Sands Industrial Estate, High Wycombe, HP…" at bounding box center [630, 259] width 284 height 21
click at [512, 207] on div "We just need a few more details before we issue the policy Cargo Owner Details …" at bounding box center [630, 323] width 934 height 353
click at [560, 254] on input "Unit A, Berna House, Hillbottom Road, Sands Industrial Estate, High Wycombe, HP…" at bounding box center [630, 259] width 284 height 21
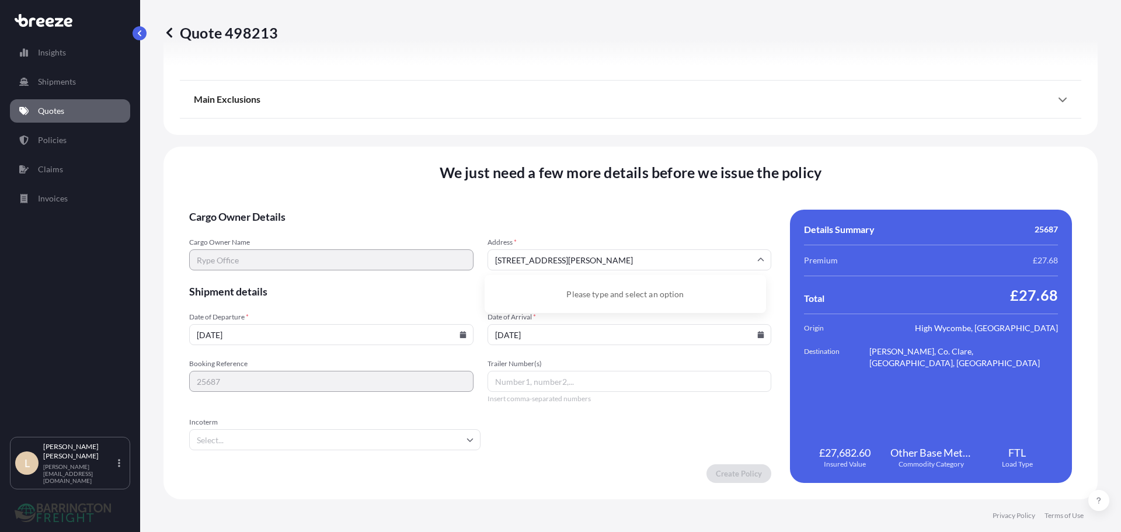
click at [663, 267] on input "Unit A, Berna House, Hillbottom Road, Sands Industrial Estate, High Wycombe, HP…" at bounding box center [630, 259] width 284 height 21
click at [660, 262] on input "Unit A, Berna House, Hillbottom Road, Sands Industrial Estate, High Wycombe, HP…" at bounding box center [630, 259] width 284 height 21
click at [692, 268] on input "Unit A, Berna House, Hillbottom Road, Sands Industrial Estate, High Wycombe, HP…" at bounding box center [630, 259] width 284 height 21
click at [750, 257] on input "Unit A, Berna House, Hillbottom Road, Sands Industrial Estate, High Wycombe, HP…" at bounding box center [630, 259] width 284 height 21
click at [332, 304] on form "Cargo Owner Details Cargo Owner Name Rype Office Address * Unit A, Berna House,…" at bounding box center [480, 346] width 582 height 273
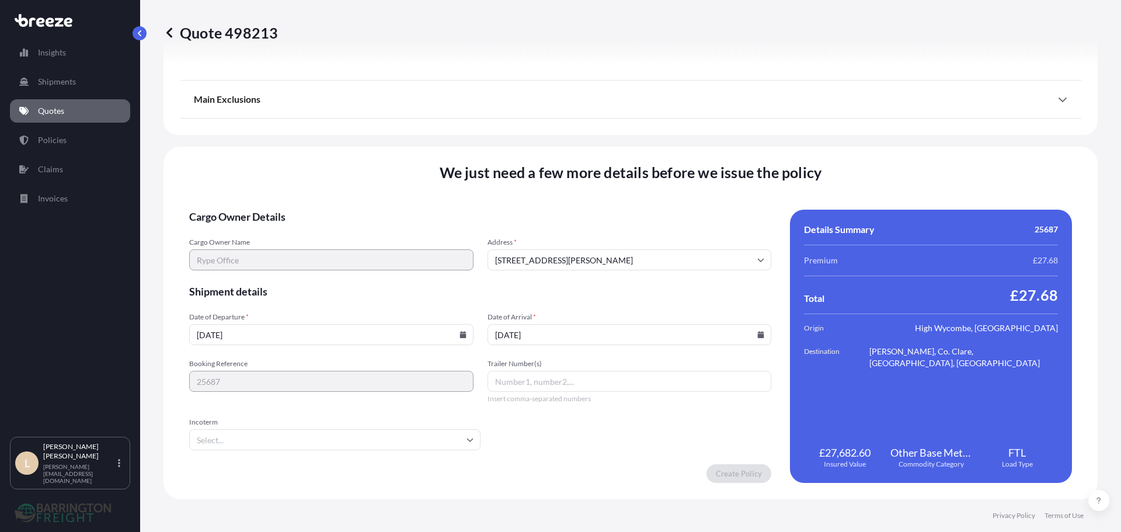
click at [421, 436] on input "Incoterm" at bounding box center [334, 439] width 291 height 21
type input "da"
click at [243, 474] on li "DAP" at bounding box center [333, 470] width 279 height 22
click at [603, 454] on form "Cargo Owner Details Cargo Owner Name Rype Office Address * Unit A, Berna House,…" at bounding box center [480, 346] width 582 height 273
click at [563, 259] on input "Unit A, Berna House, Hillbottom Road, Sands Industrial Estate, High Wycombe, HP…" at bounding box center [630, 259] width 284 height 21
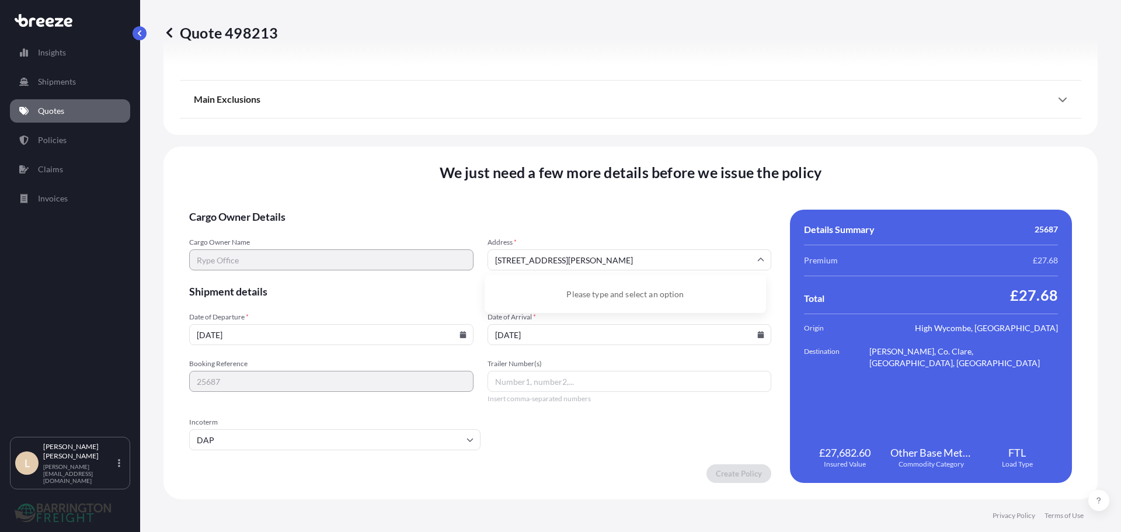
drag, startPoint x: 694, startPoint y: 264, endPoint x: 517, endPoint y: 260, distance: 176.4
click at [517, 260] on input "Unit A, Berna House, Hillbottom Road, Sands Industrial Estate, High Wycombe, HP…" at bounding box center [630, 259] width 284 height 21
drag, startPoint x: 637, startPoint y: 260, endPoint x: 518, endPoint y: 252, distance: 118.8
click at [517, 252] on input "Unit A,state, High Wycombe, HP12 4HJ" at bounding box center [630, 259] width 284 height 21
click at [685, 264] on input "Unit A,state, High Wycombe, HP12 4HJ" at bounding box center [630, 259] width 284 height 21
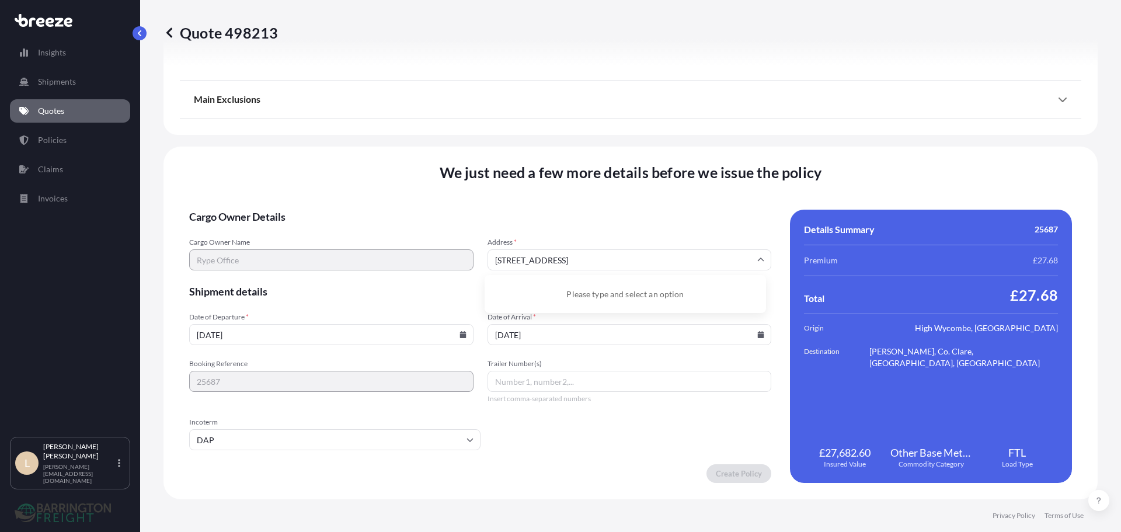
drag, startPoint x: 694, startPoint y: 263, endPoint x: 420, endPoint y: 246, distance: 274.3
click at [420, 246] on form "Cargo Owner Details Cargo Owner Name Rype Office Address * Unit A,state, High W…" at bounding box center [480, 346] width 582 height 273
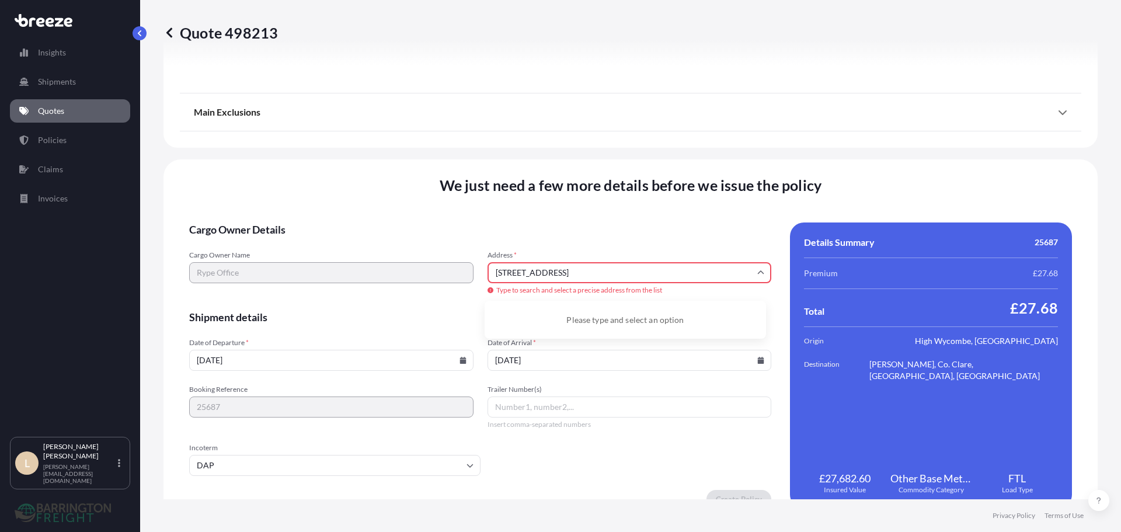
click at [557, 263] on input "Unit A,state, High Wycombe, HP12 4HJ" at bounding box center [630, 272] width 284 height 21
click at [586, 270] on input "Unit A,state, High Wycombe, HP12 4HJ" at bounding box center [630, 272] width 284 height 21
click at [593, 274] on input "Unit A,state, High Wycombe, HP12 4HJ" at bounding box center [630, 272] width 284 height 21
click at [440, 262] on div "Cargo Owner Name Rype Office Address * Unit A,state, High Wycombe, HP12 4HJ Typ…" at bounding box center [480, 273] width 582 height 46
click at [529, 230] on span "Cargo Owner Details" at bounding box center [480, 229] width 582 height 14
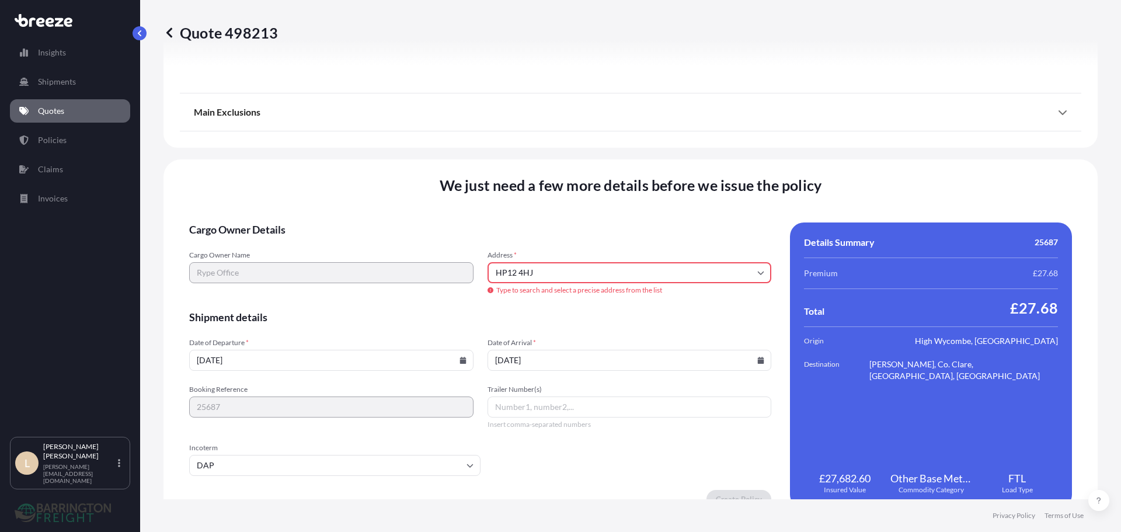
click at [570, 274] on input "HP12 4HJ" at bounding box center [630, 272] width 284 height 21
click at [585, 311] on li "Hillbottom Road, High Wycombe HP12 4HJ, UK" at bounding box center [625, 316] width 272 height 22
type input "Hillbottom Rd, High Wycombe HP12 4HJ, UK"
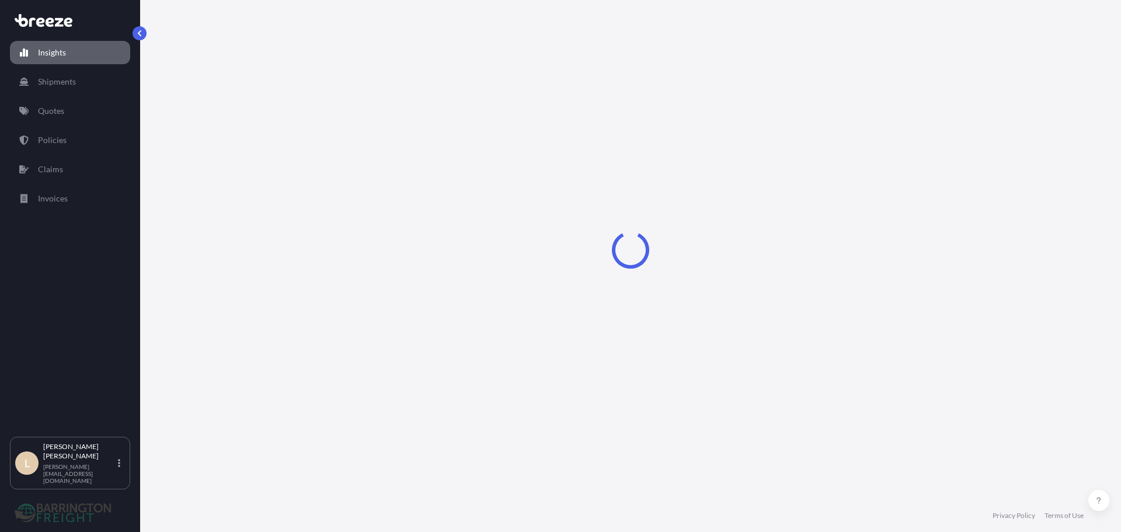
select select "2025"
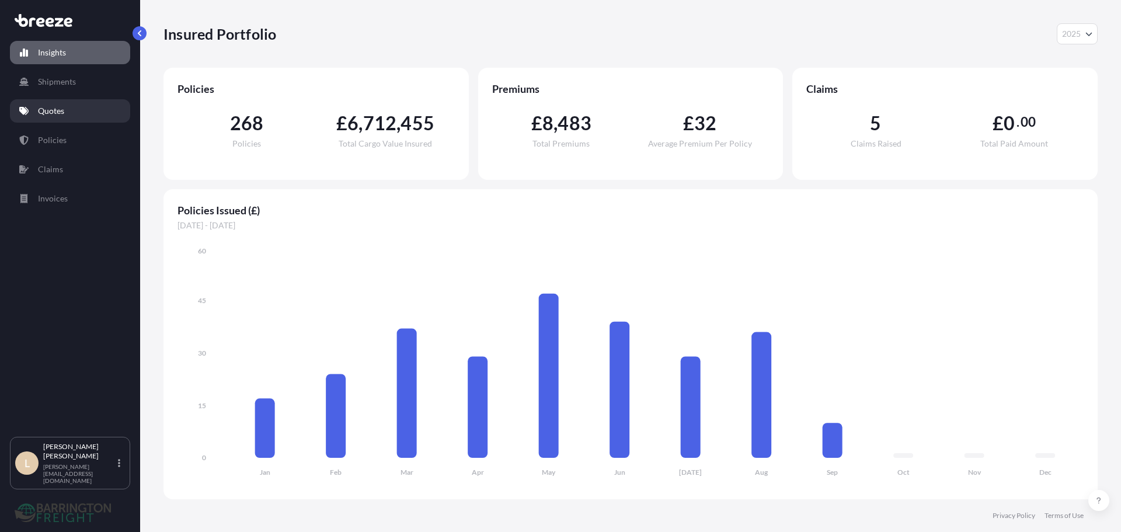
click at [74, 109] on link "Quotes" at bounding box center [70, 110] width 120 height 23
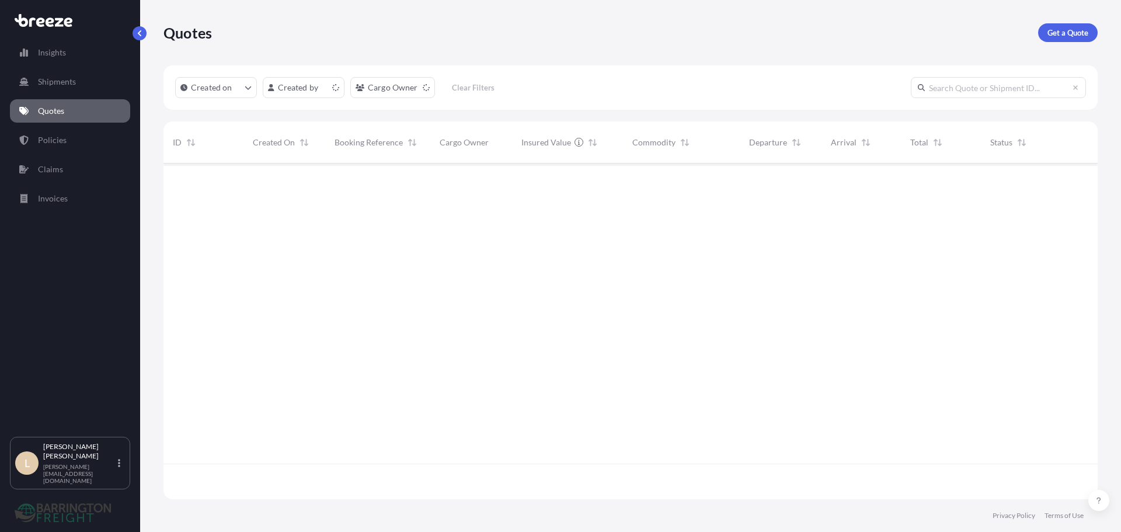
scroll to position [333, 925]
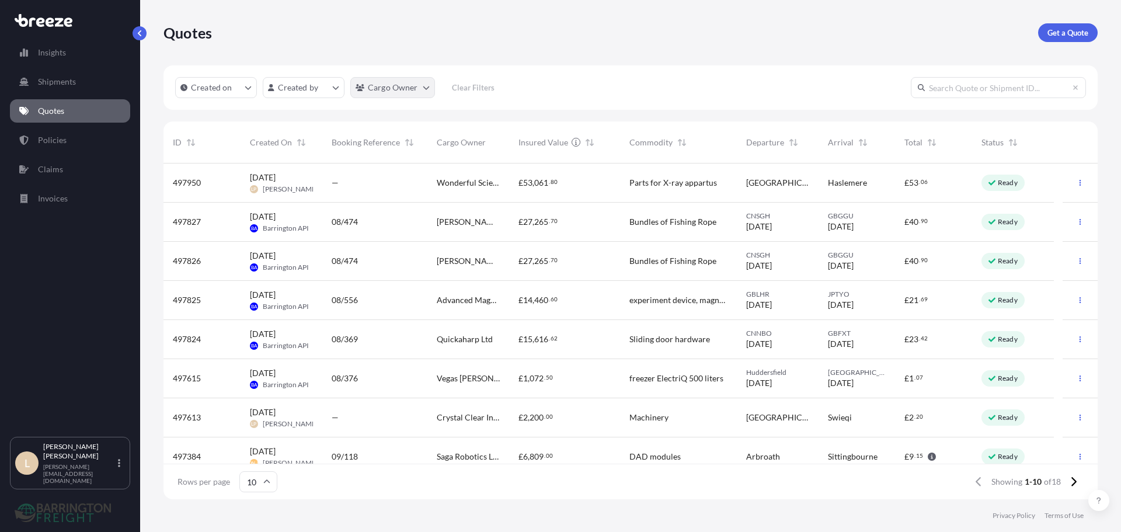
click at [377, 96] on html "Insights Shipments Quotes Policies Claims Invoices L Lee Pottle [EMAIL_ADDRESS]…" at bounding box center [560, 266] width 1121 height 532
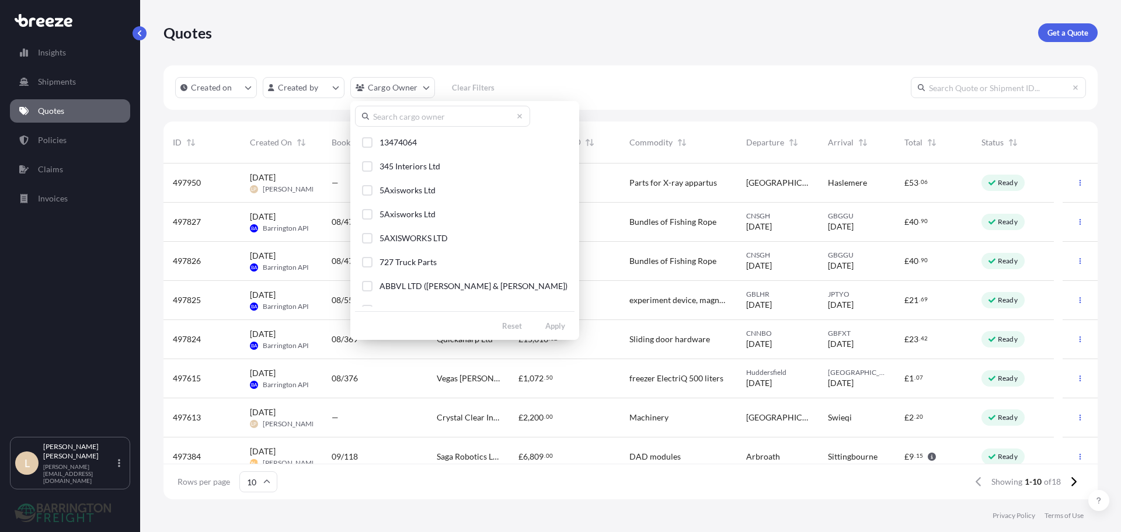
click at [39, 142] on html "Insights Shipments Quotes Policies Claims Invoices L Lee Pottle [EMAIL_ADDRESS]…" at bounding box center [560, 266] width 1121 height 532
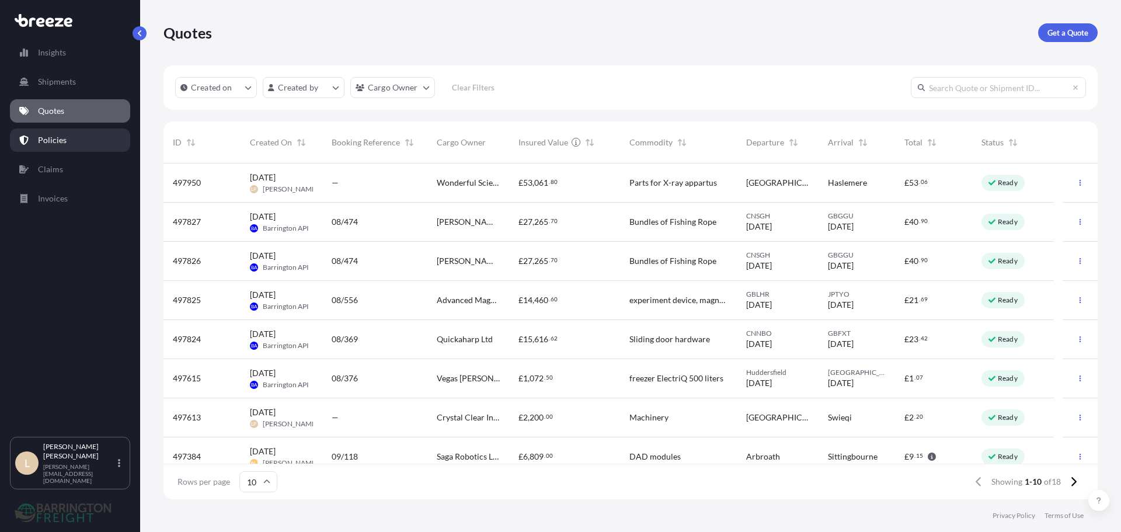
click at [39, 142] on p "Policies" at bounding box center [52, 140] width 29 height 12
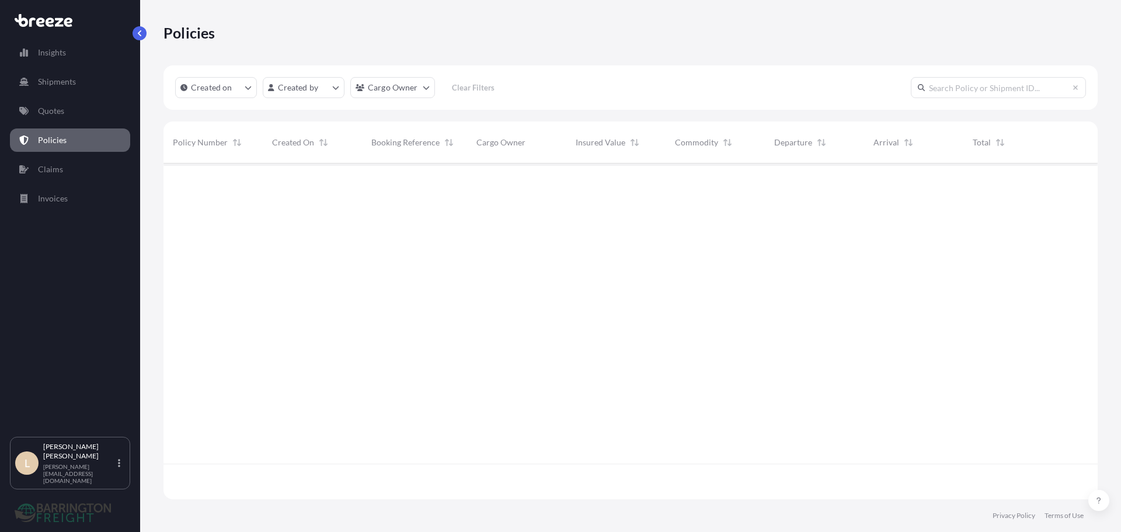
scroll to position [333, 925]
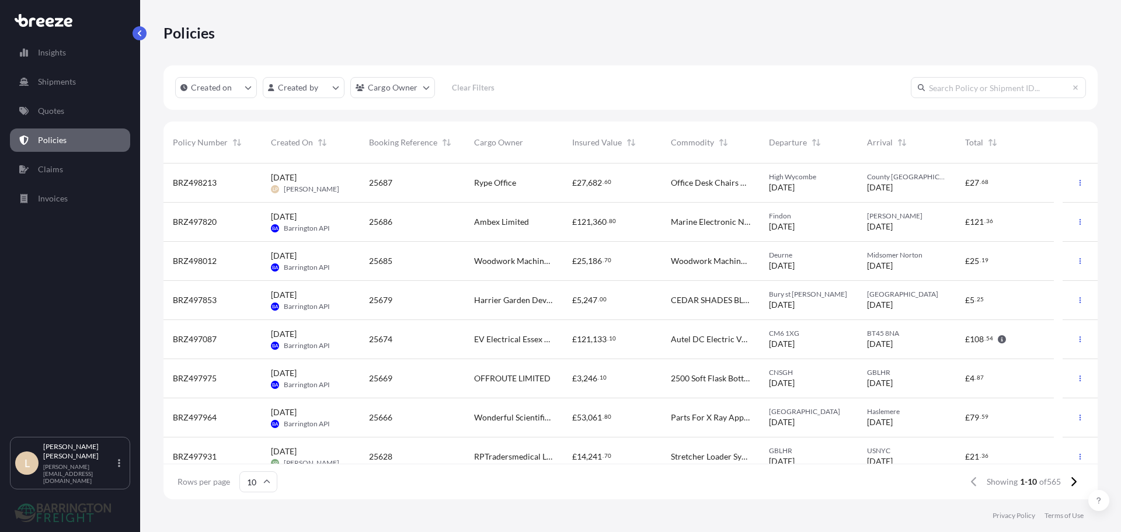
click at [628, 163] on div "£ 27 , 682 . 60" at bounding box center [612, 182] width 98 height 39
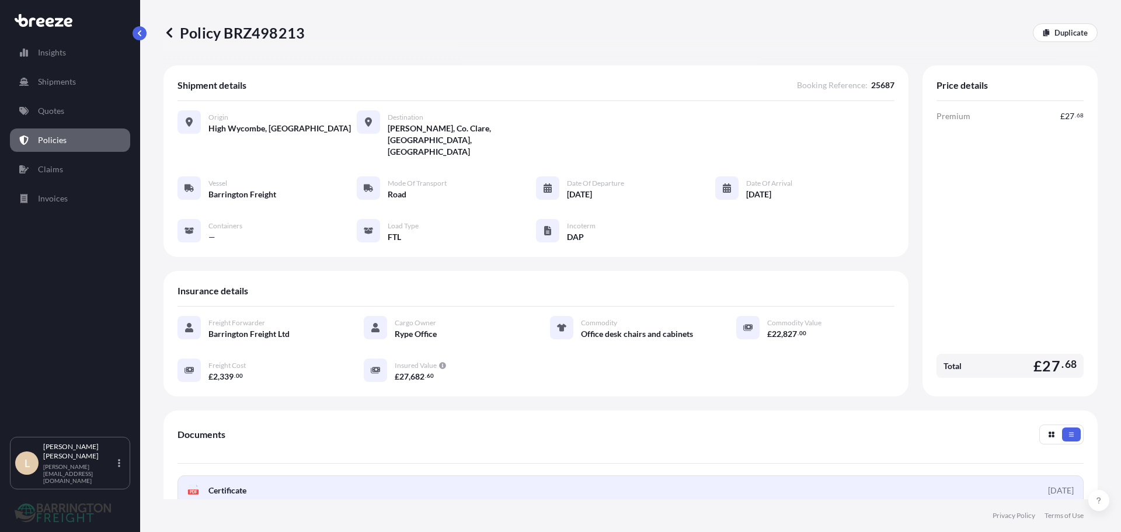
click at [278, 488] on link "PDF Certificate [DATE]" at bounding box center [630, 490] width 906 height 30
